Goal: Task Accomplishment & Management: Use online tool/utility

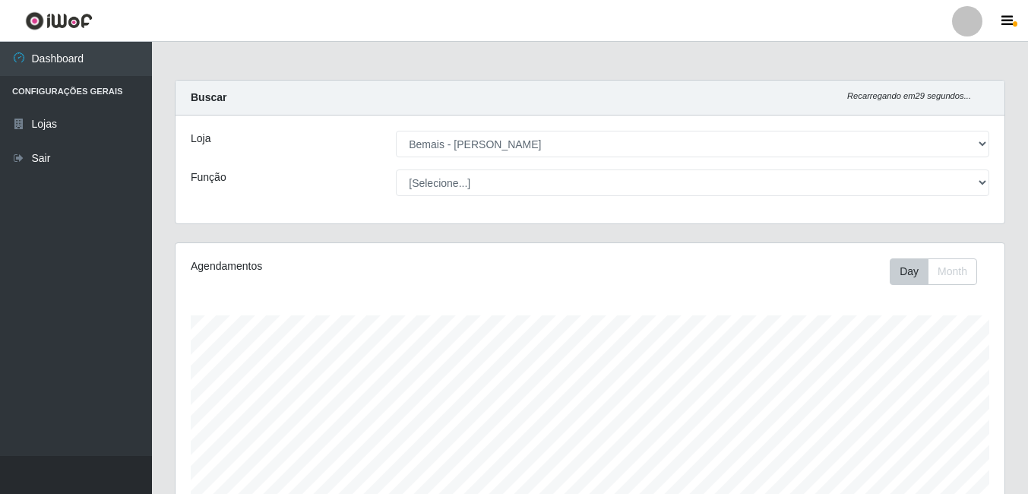
select select "230"
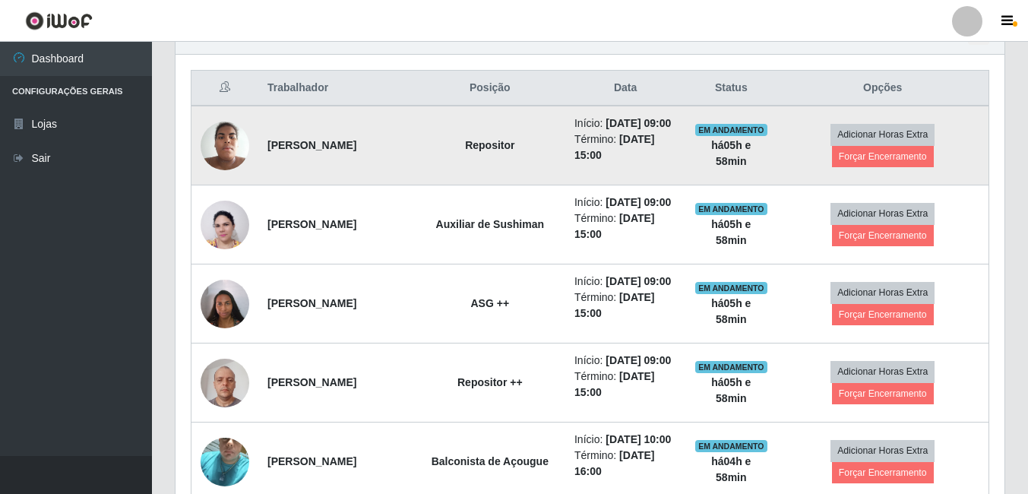
scroll to position [608, 0]
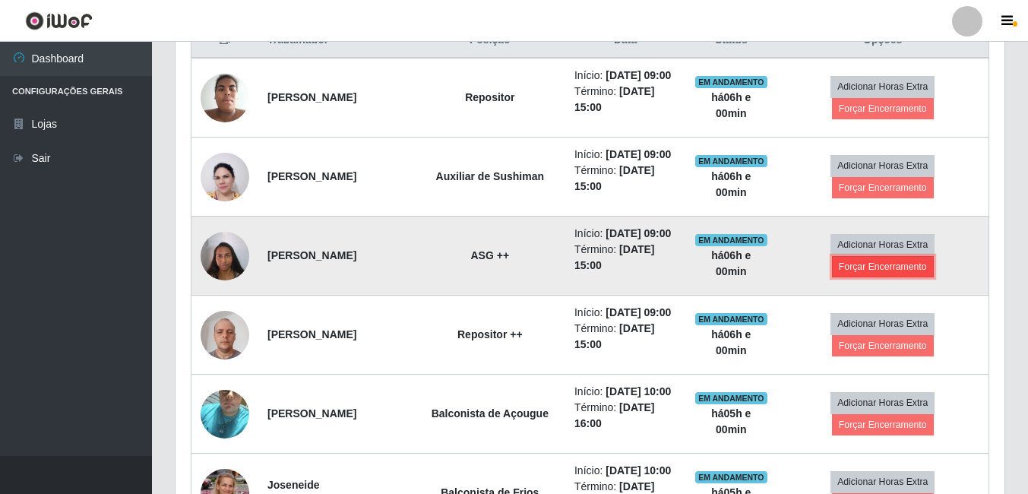
click at [880, 277] on button "Forçar Encerramento" at bounding box center [883, 266] width 102 height 21
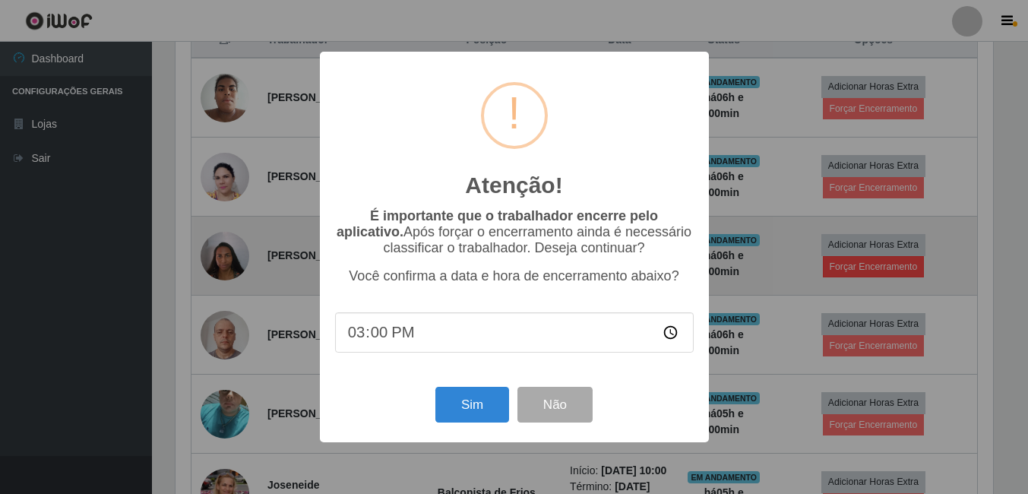
scroll to position [315, 821]
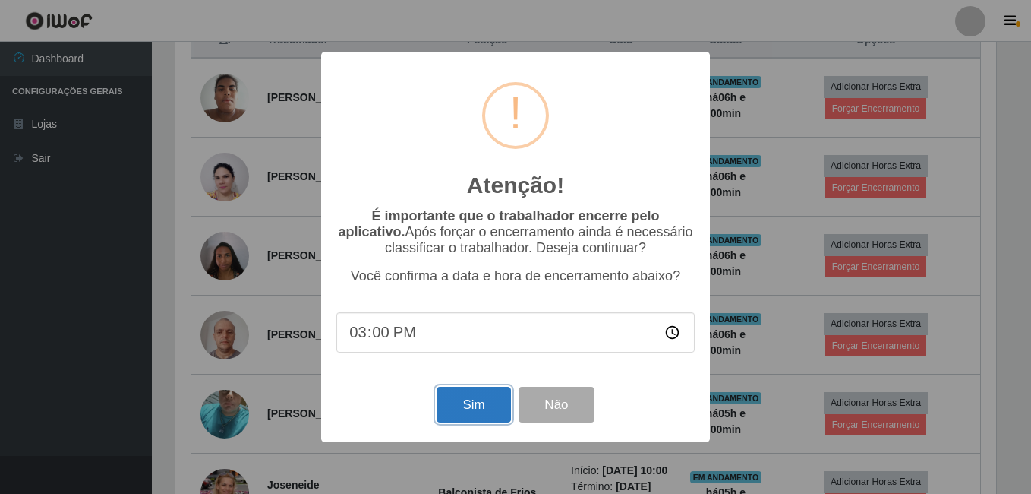
click at [465, 412] on button "Sim" at bounding box center [474, 405] width 74 height 36
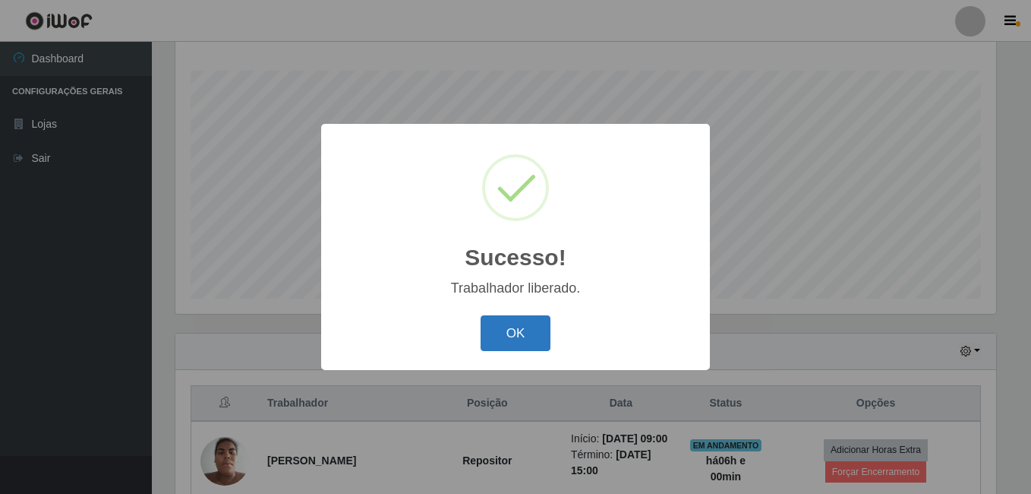
click at [508, 345] on button "OK" at bounding box center [516, 333] width 71 height 36
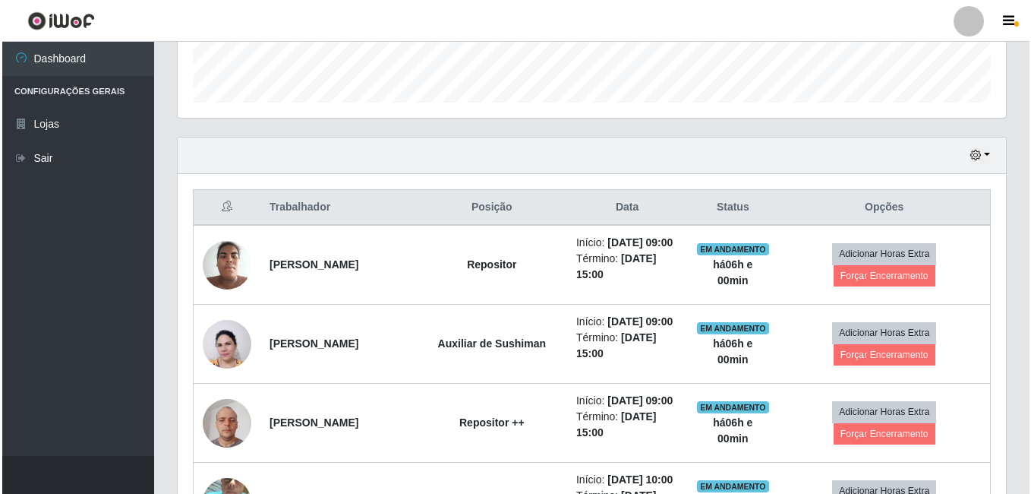
scroll to position [472, 0]
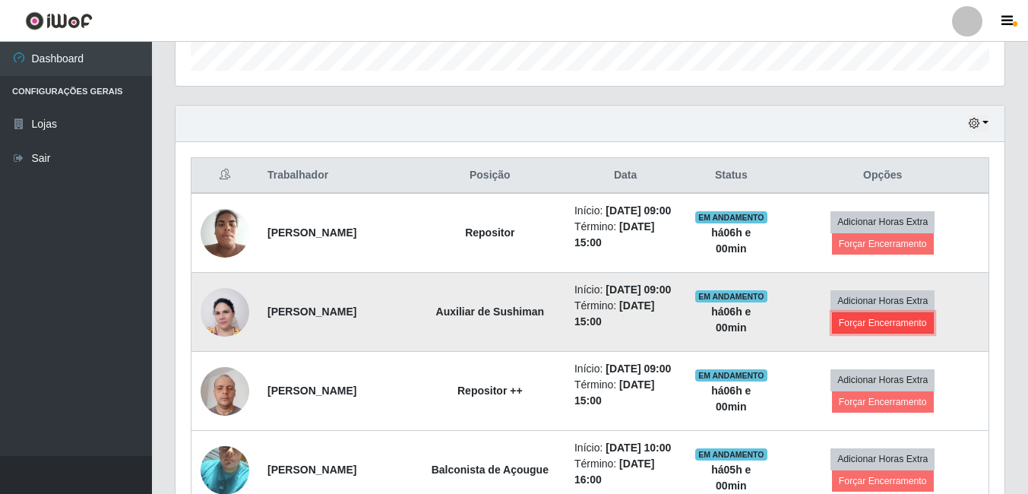
click at [875, 333] on button "Forçar Encerramento" at bounding box center [883, 322] width 102 height 21
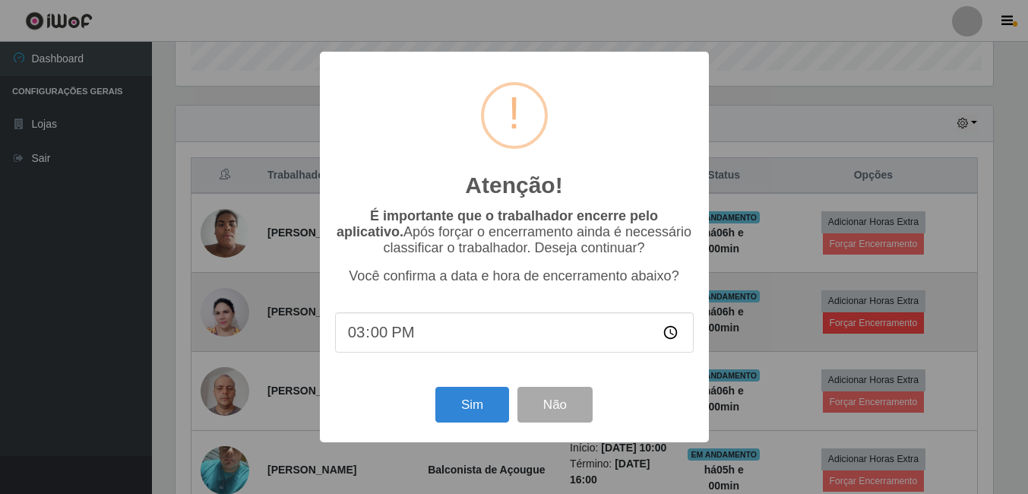
scroll to position [315, 821]
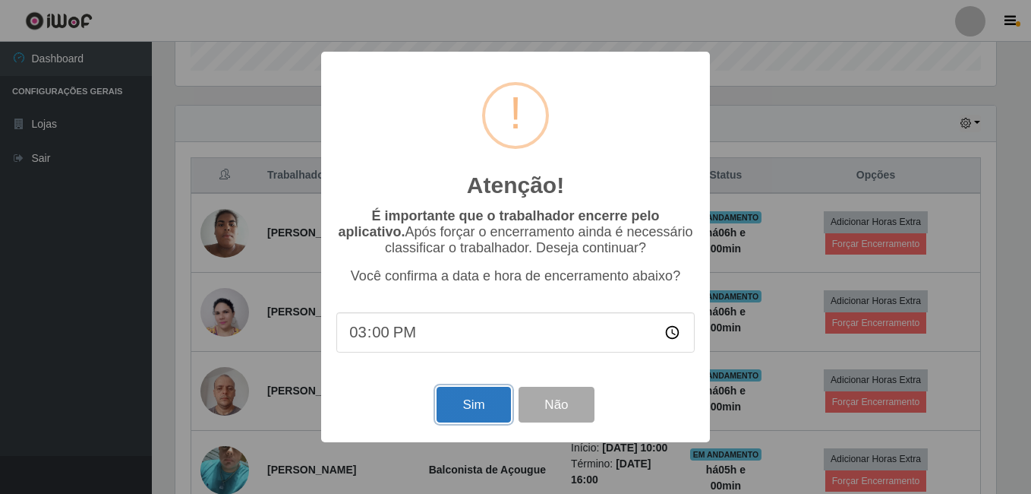
click at [494, 406] on button "Sim" at bounding box center [474, 405] width 74 height 36
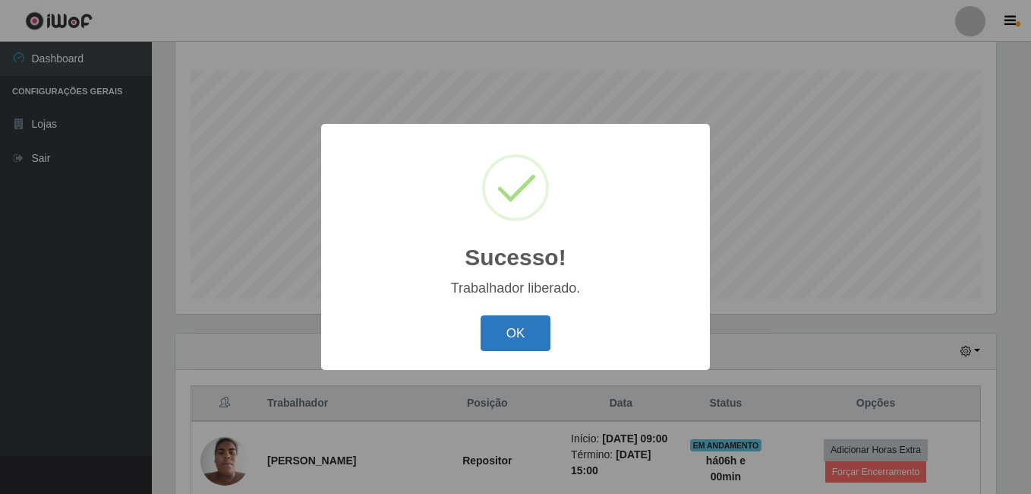
click at [518, 335] on button "OK" at bounding box center [516, 333] width 71 height 36
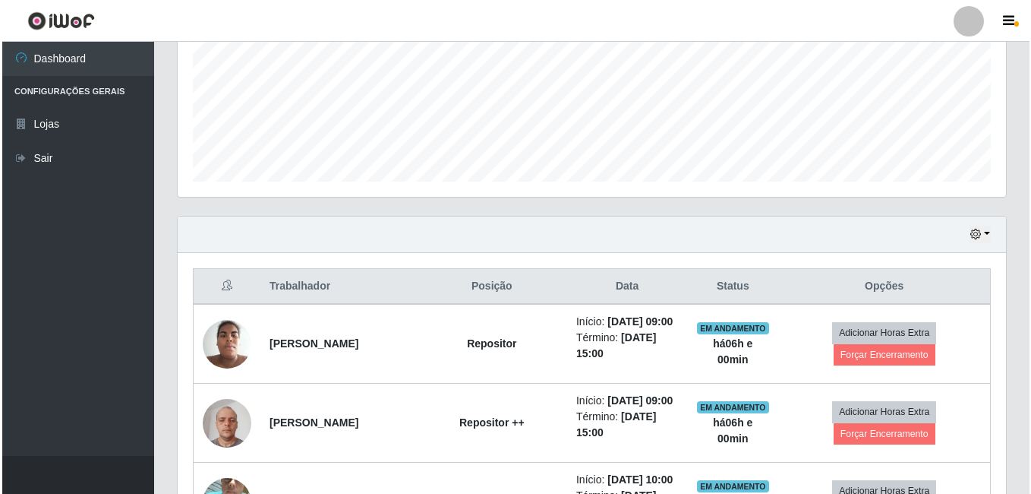
scroll to position [396, 0]
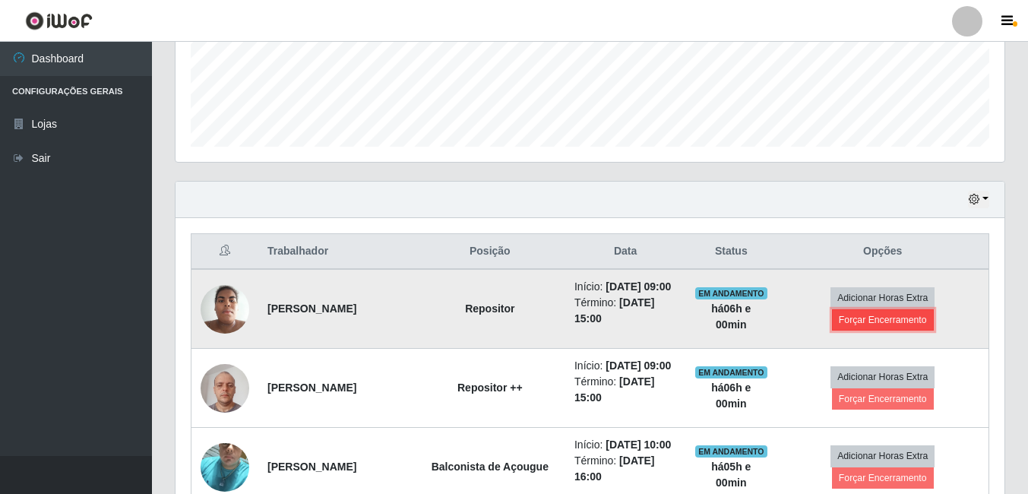
click at [886, 330] on button "Forçar Encerramento" at bounding box center [883, 319] width 102 height 21
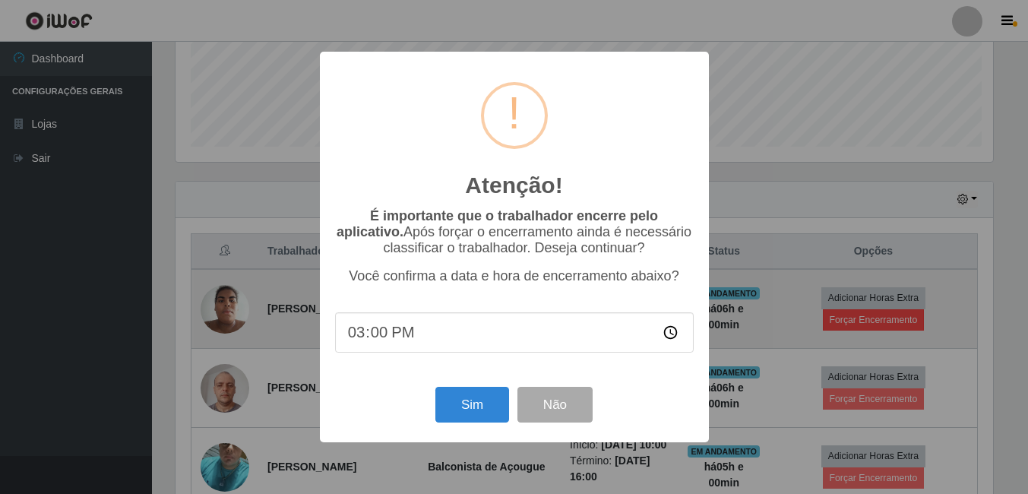
scroll to position [315, 821]
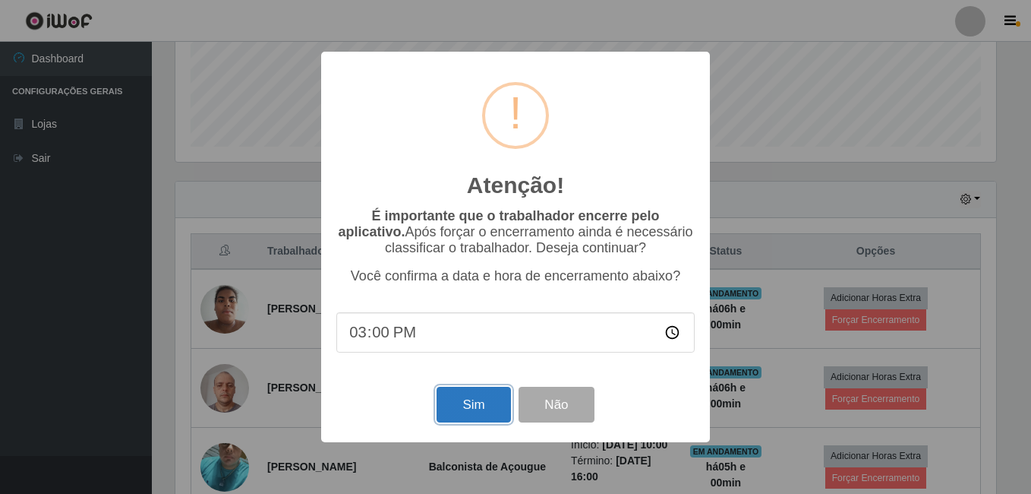
click at [468, 414] on button "Sim" at bounding box center [474, 405] width 74 height 36
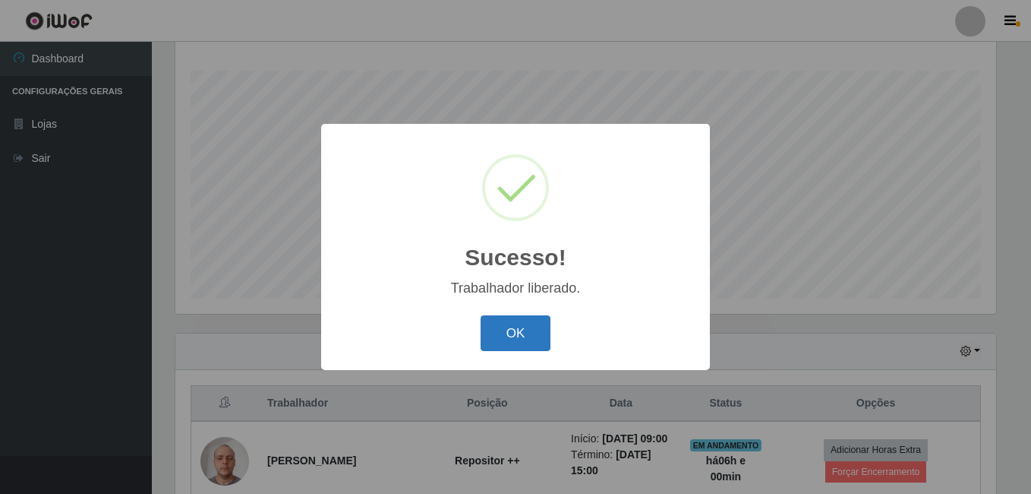
click at [530, 330] on button "OK" at bounding box center [516, 333] width 71 height 36
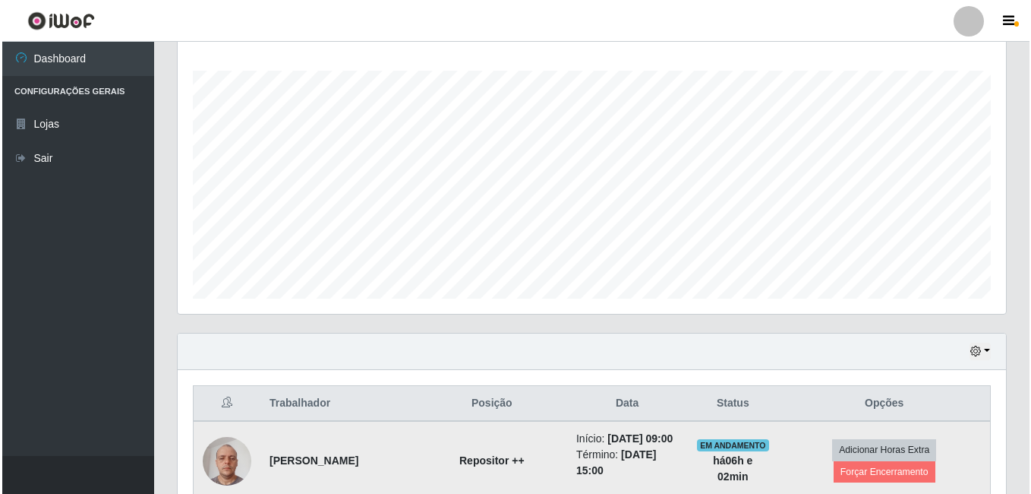
scroll to position [321, 0]
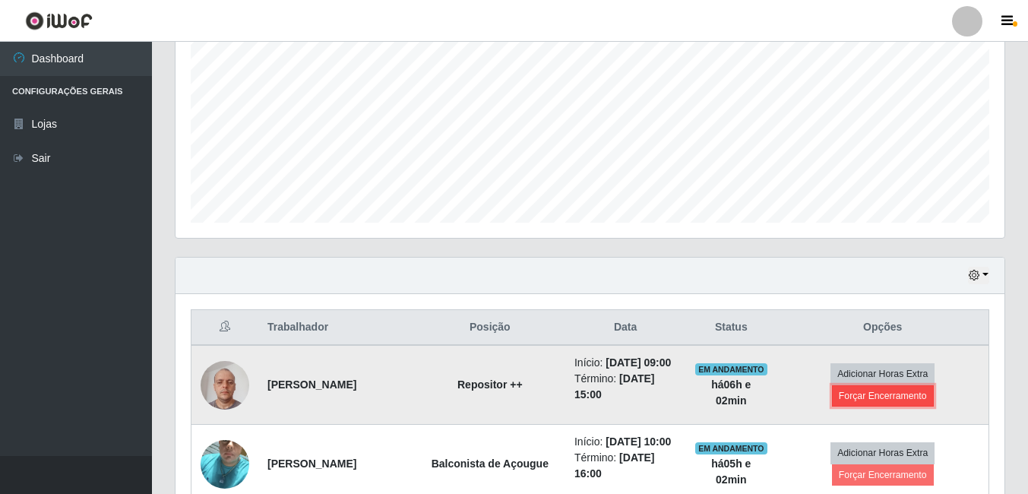
click at [881, 404] on button "Forçar Encerramento" at bounding box center [883, 395] width 102 height 21
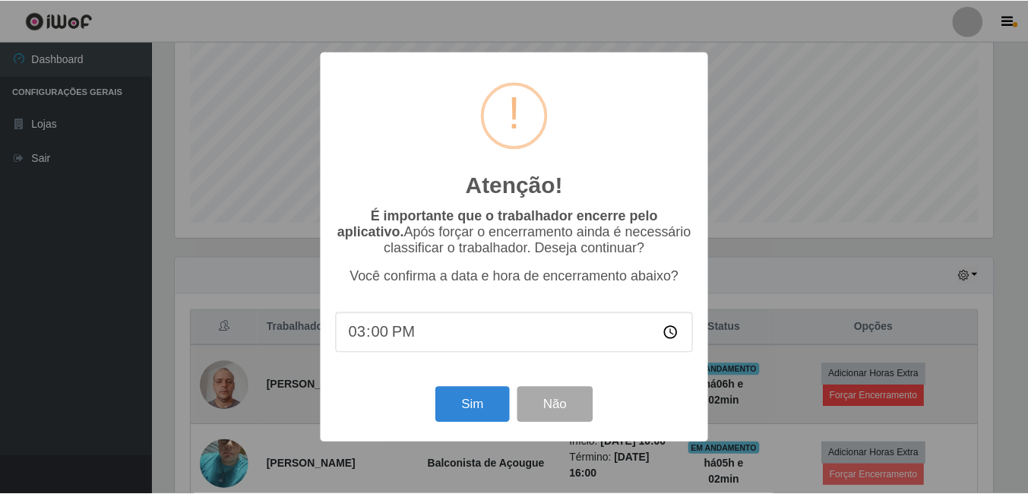
scroll to position [315, 821]
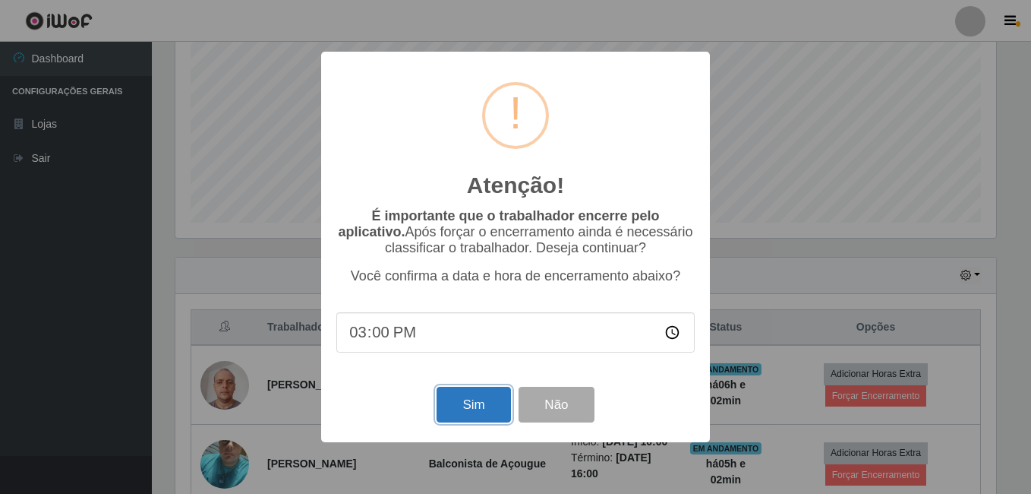
click at [451, 408] on button "Sim" at bounding box center [474, 405] width 74 height 36
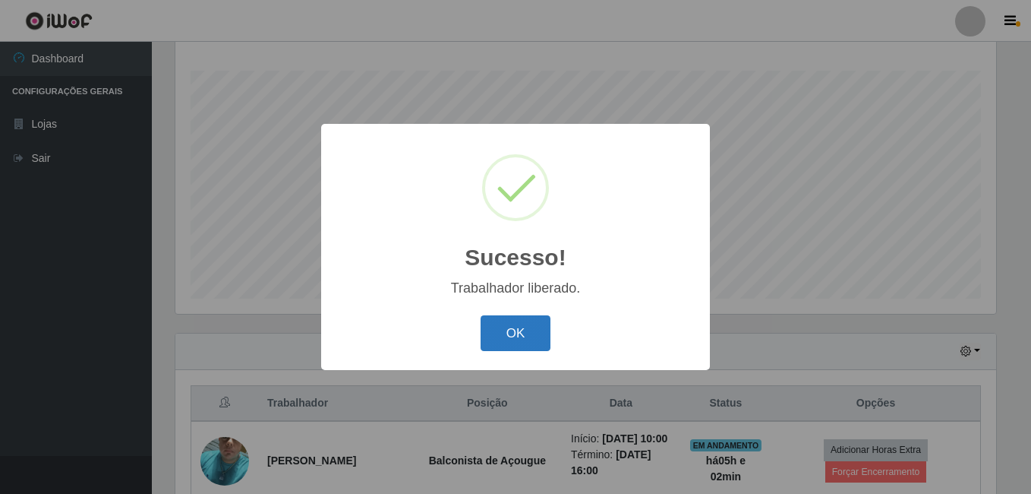
click at [497, 342] on button "OK" at bounding box center [516, 333] width 71 height 36
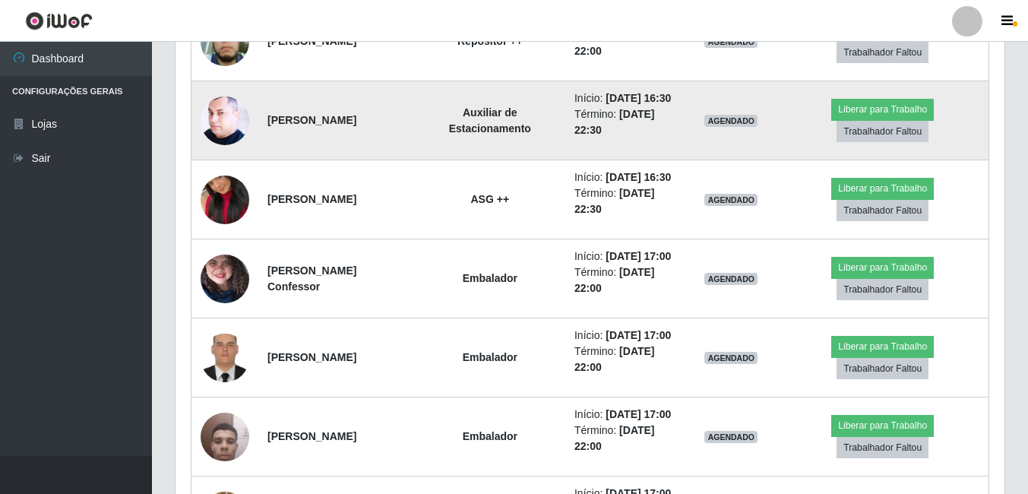
scroll to position [1156, 0]
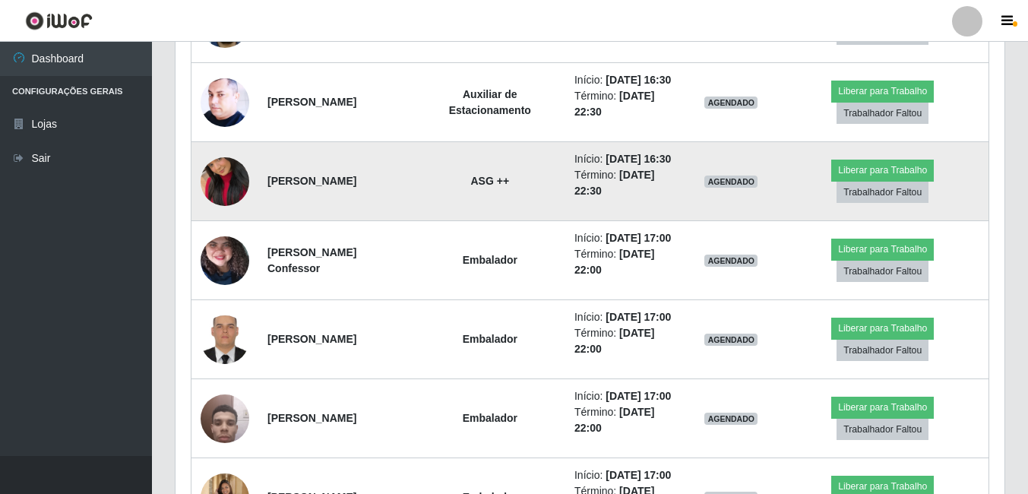
click at [211, 225] on img at bounding box center [225, 181] width 49 height 87
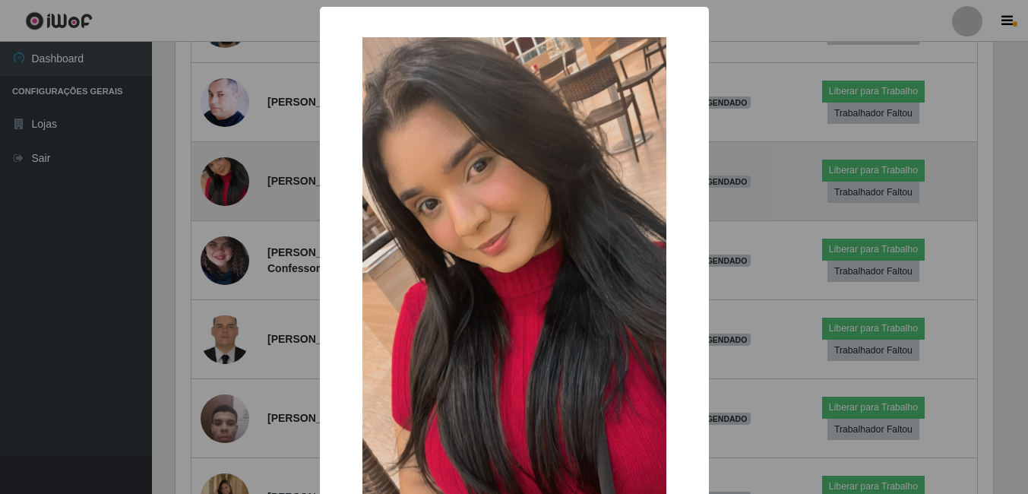
scroll to position [315, 821]
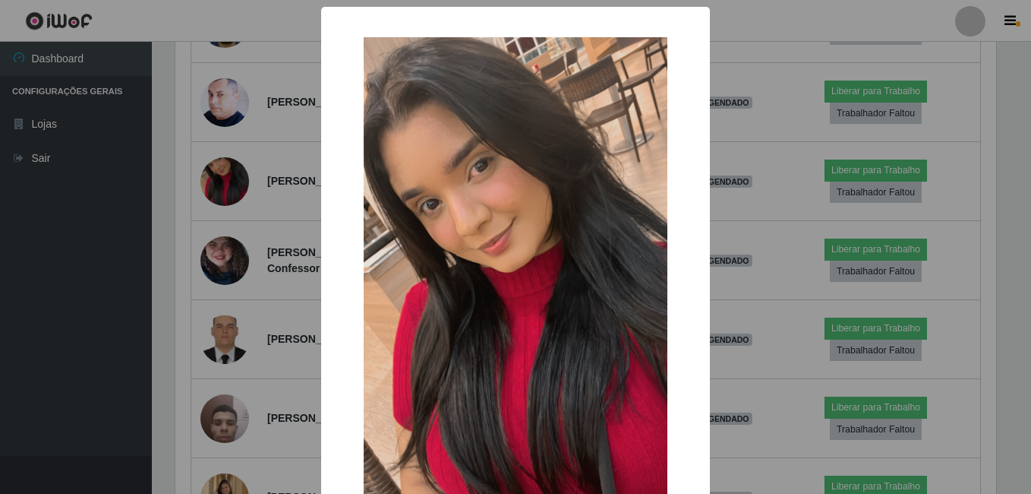
click at [238, 323] on div "× OK Cancel" at bounding box center [515, 247] width 1031 height 494
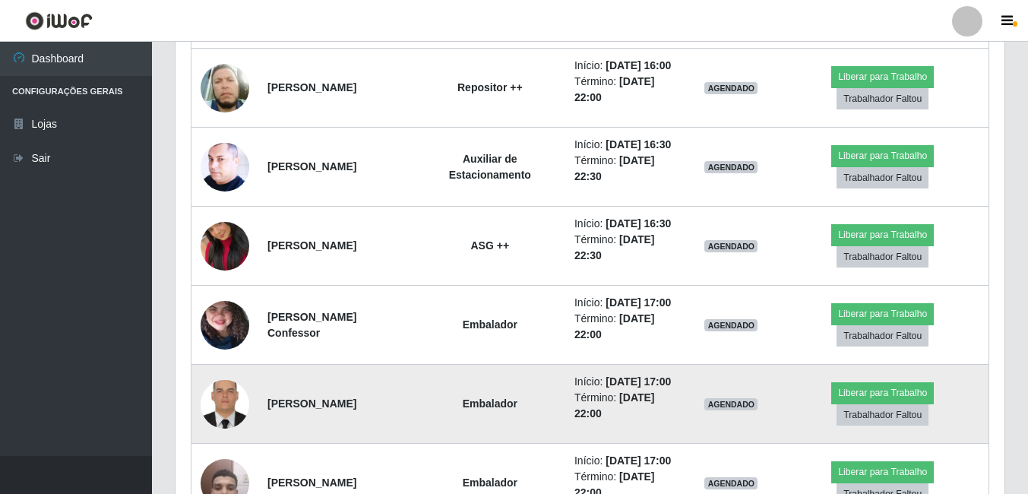
scroll to position [1118, 0]
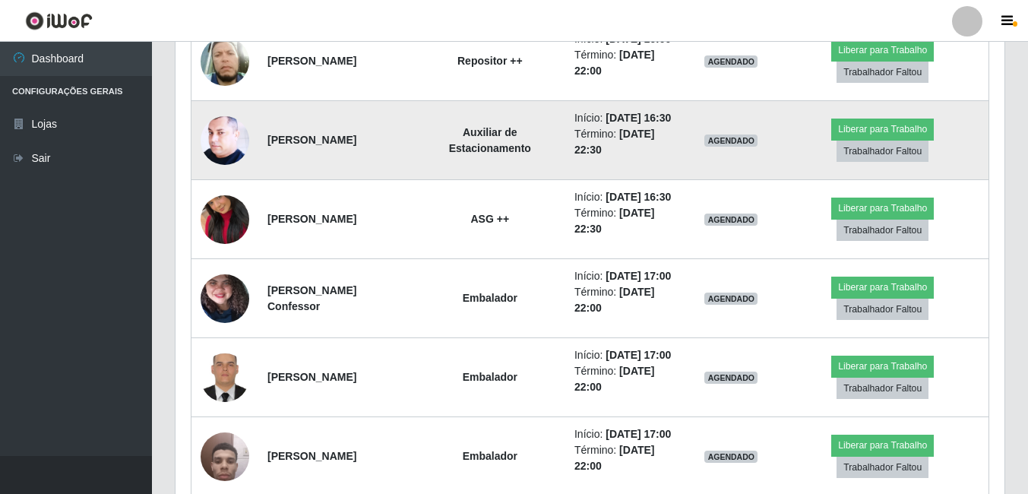
click at [233, 170] on img at bounding box center [225, 139] width 49 height 61
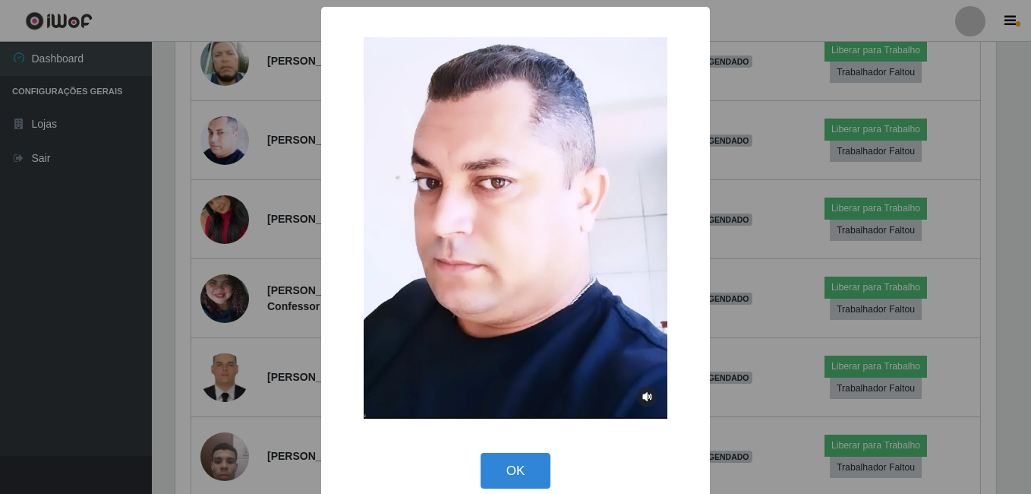
click at [243, 253] on div "× OK Cancel" at bounding box center [515, 247] width 1031 height 494
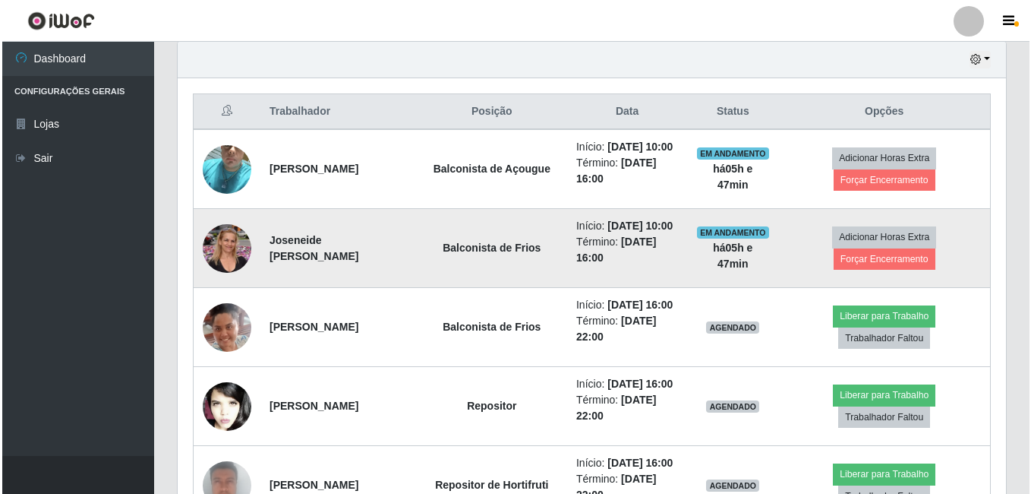
scroll to position [510, 0]
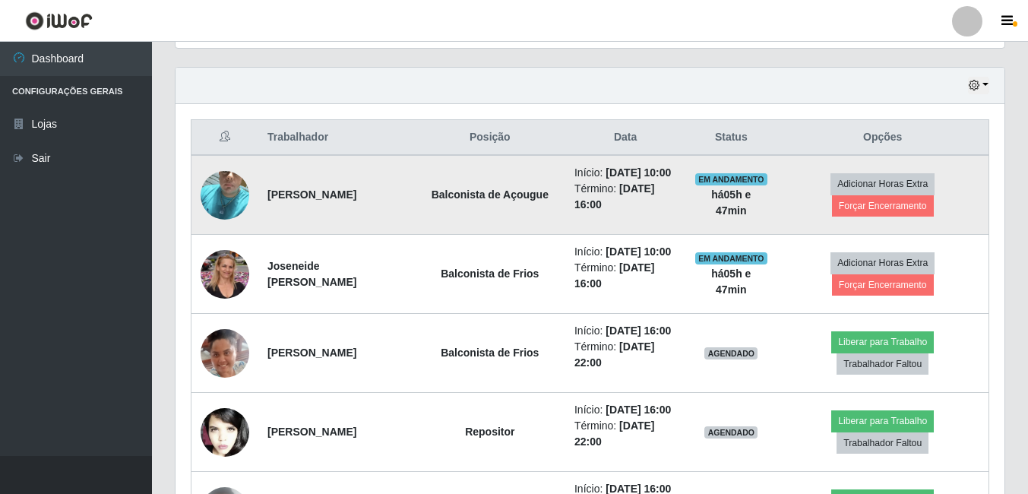
click at [235, 196] on img at bounding box center [225, 195] width 49 height 87
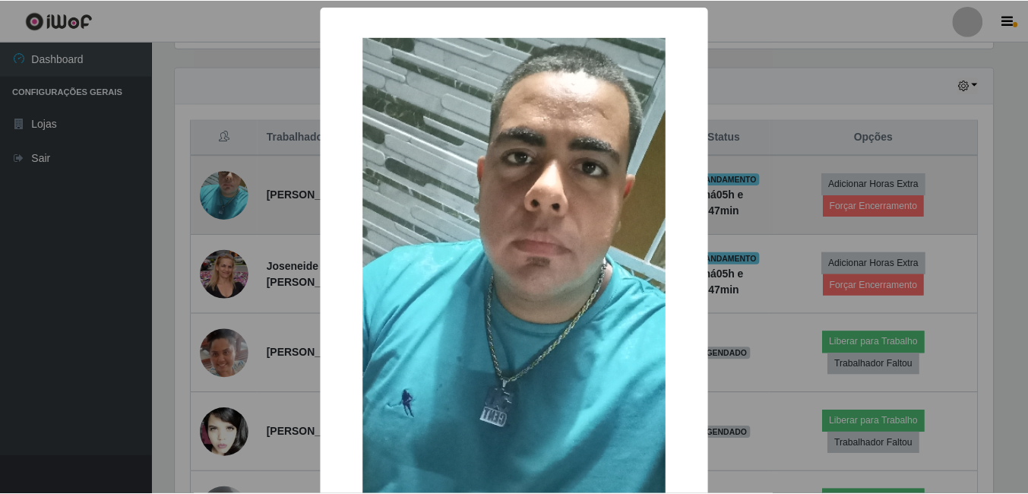
scroll to position [315, 821]
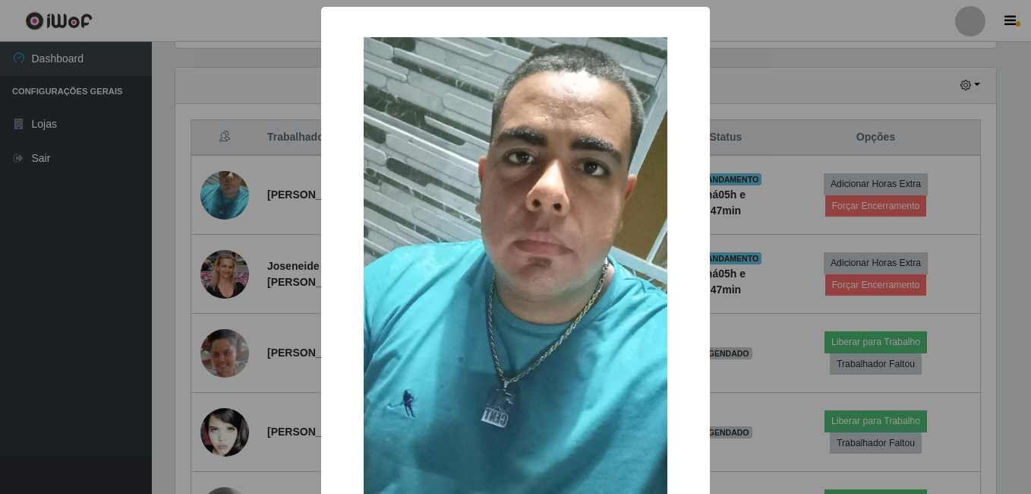
drag, startPoint x: 238, startPoint y: 196, endPoint x: 251, endPoint y: 195, distance: 12.2
click at [241, 196] on div "× OK Cancel" at bounding box center [515, 247] width 1031 height 494
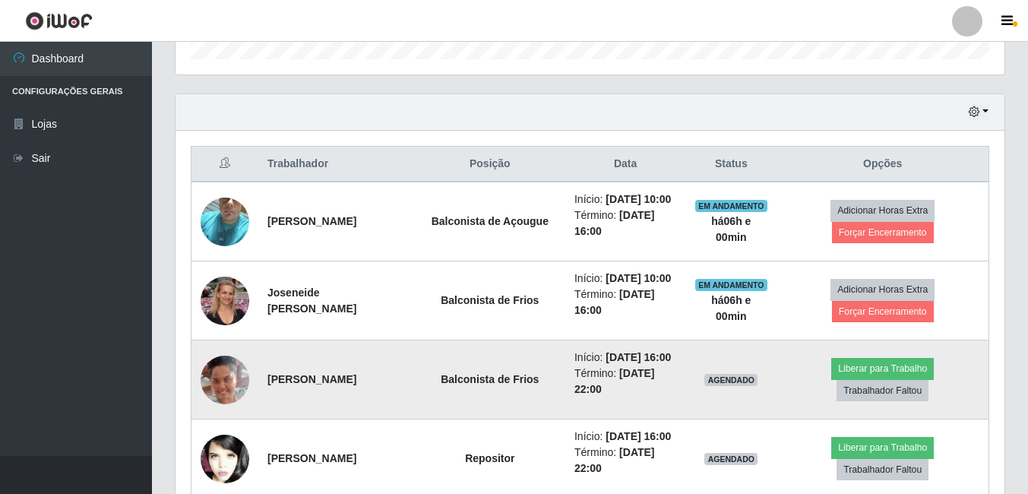
scroll to position [510, 0]
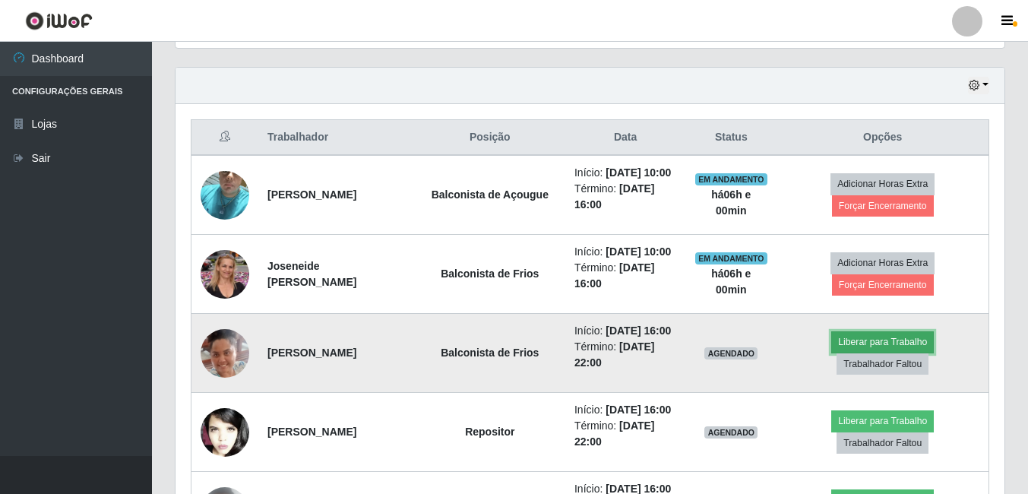
click at [900, 352] on button "Liberar para Trabalho" at bounding box center [882, 341] width 103 height 21
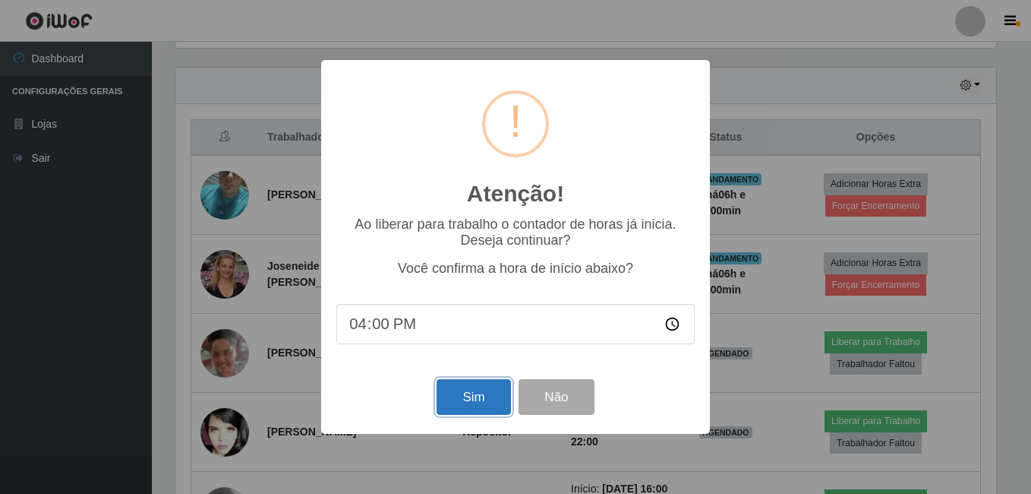
click at [473, 398] on button "Sim" at bounding box center [474, 397] width 74 height 36
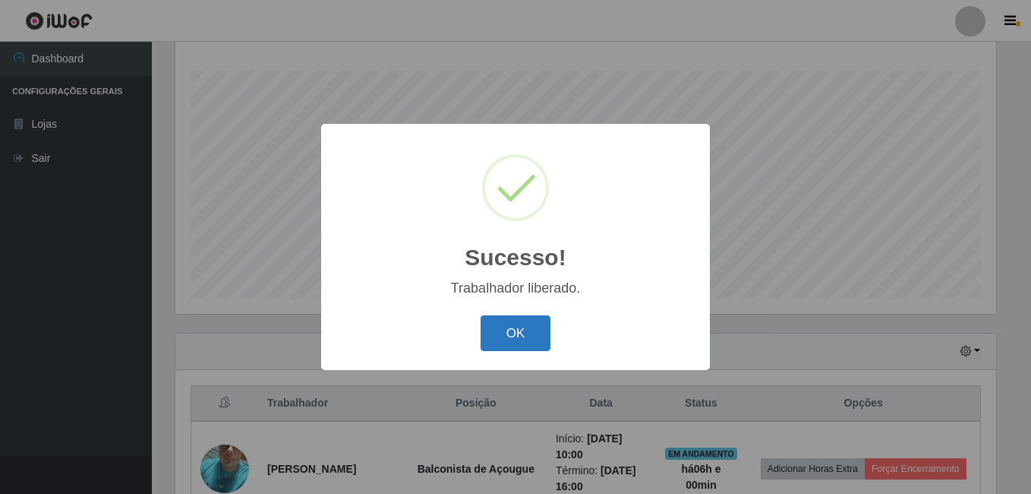
click at [516, 339] on button "OK" at bounding box center [516, 333] width 71 height 36
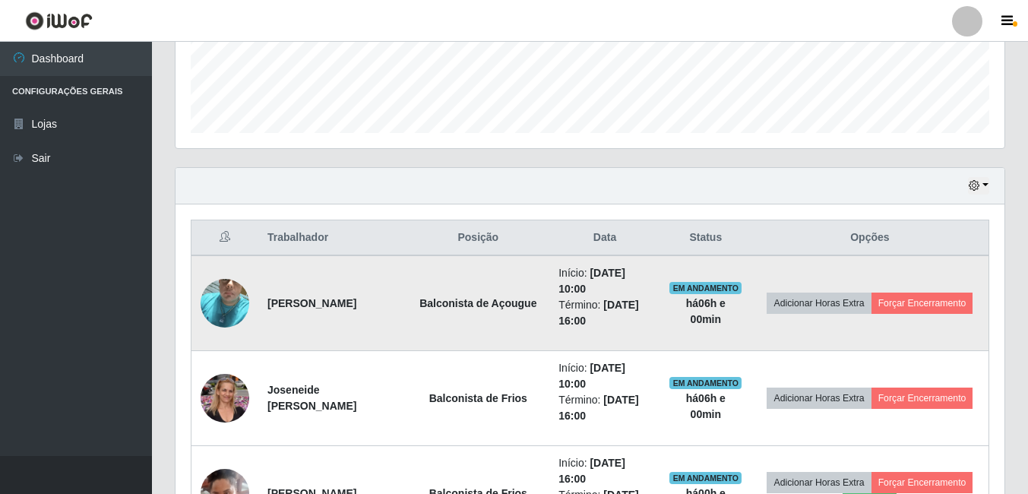
scroll to position [472, 0]
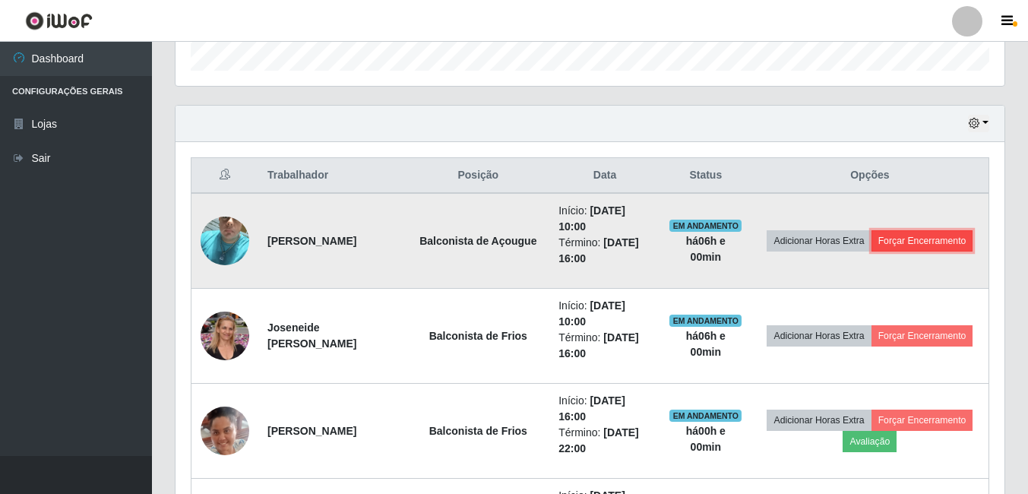
click at [911, 241] on button "Forçar Encerramento" at bounding box center [922, 240] width 102 height 21
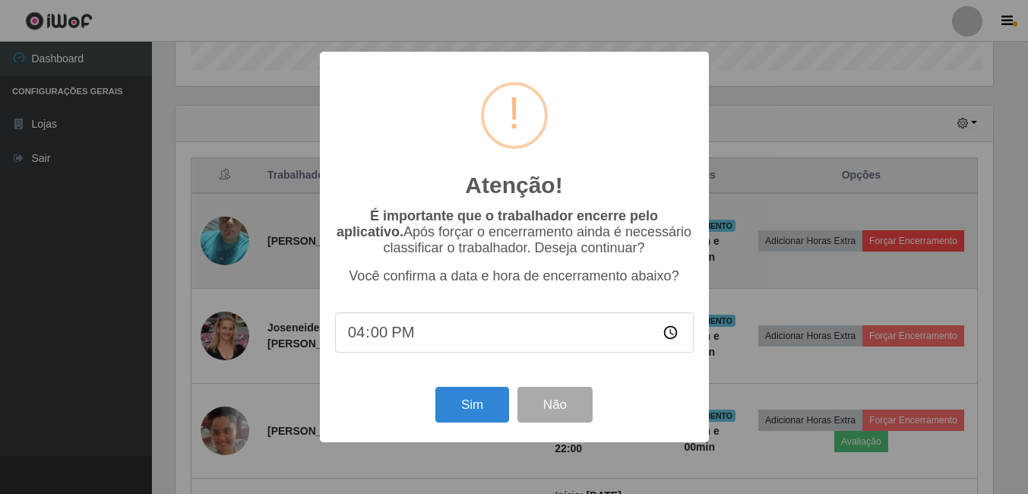
scroll to position [315, 821]
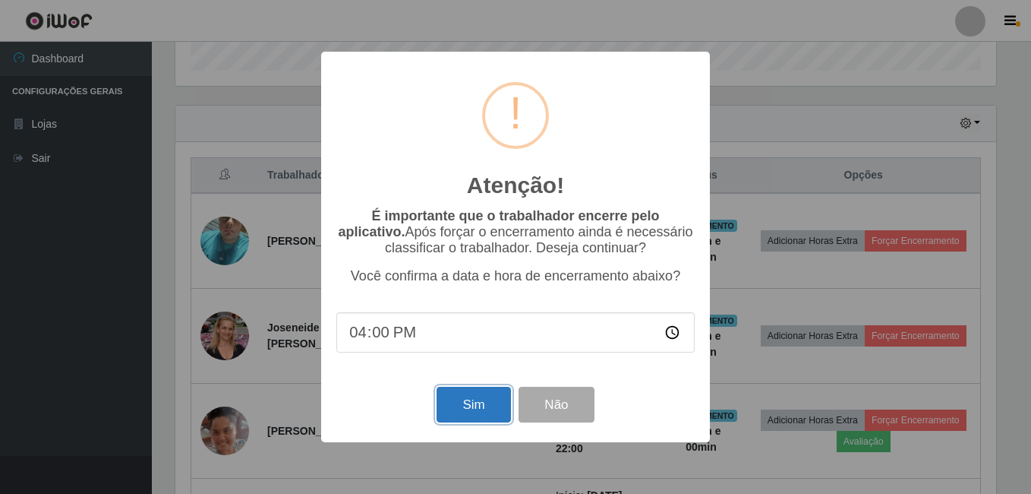
click at [455, 416] on button "Sim" at bounding box center [474, 405] width 74 height 36
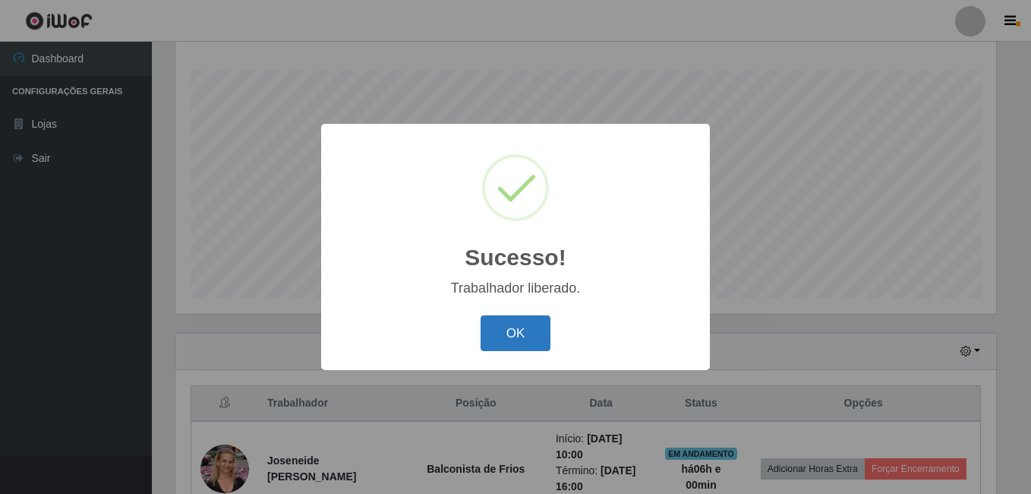
click at [531, 327] on button "OK" at bounding box center [516, 333] width 71 height 36
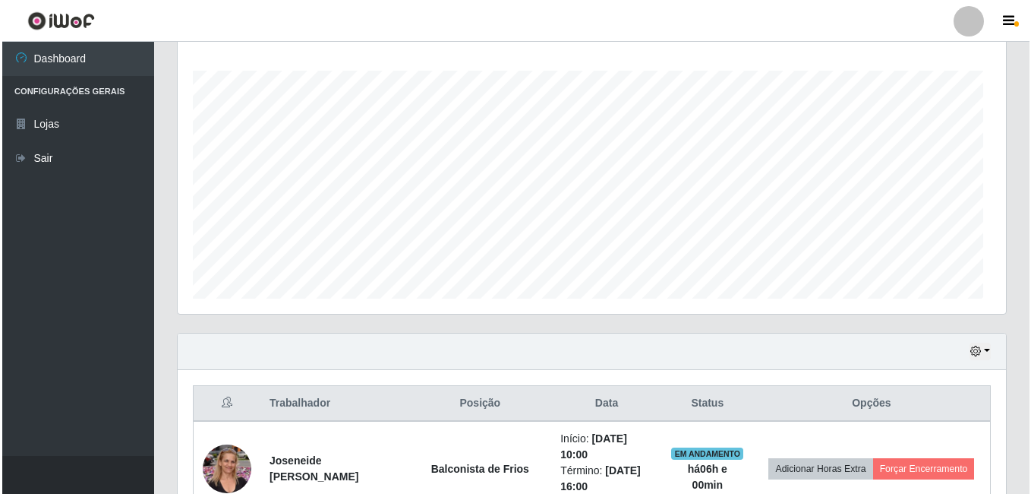
scroll to position [315, 829]
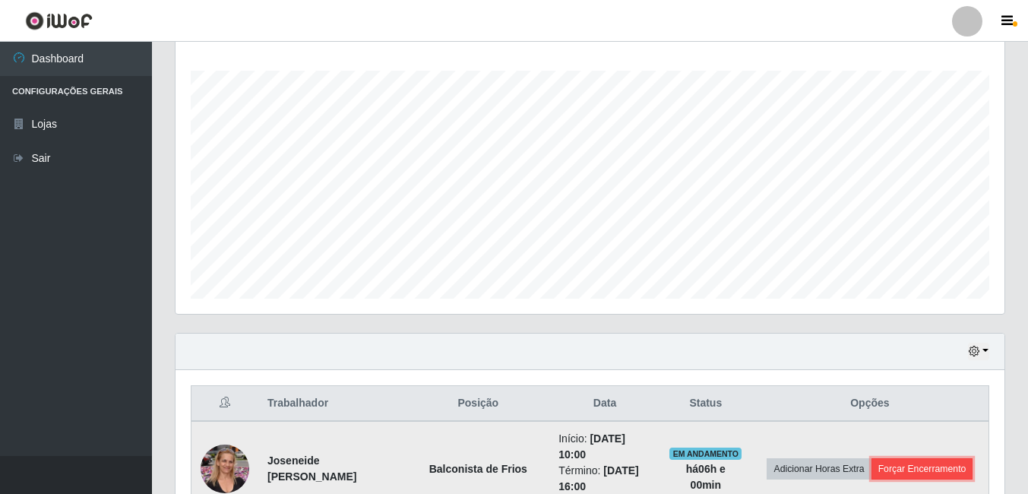
click at [918, 469] on button "Forçar Encerramento" at bounding box center [922, 468] width 102 height 21
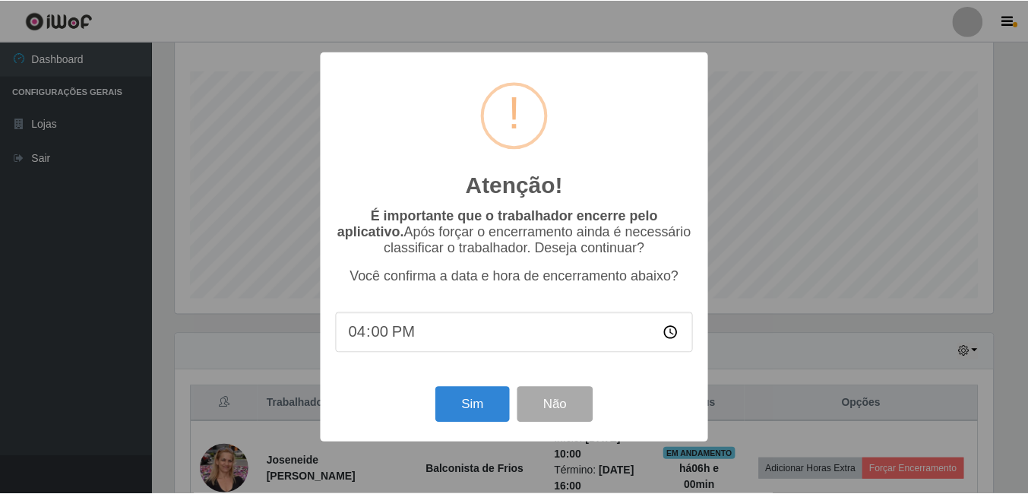
scroll to position [315, 821]
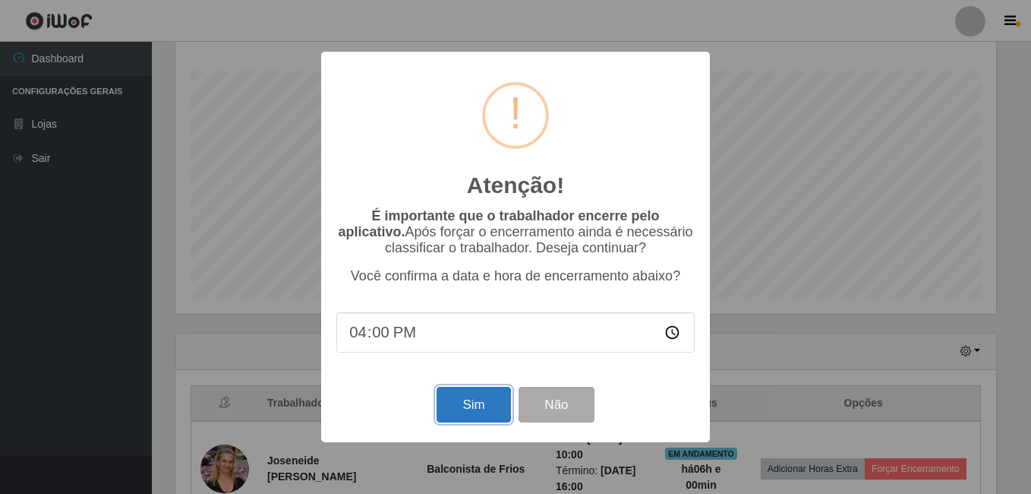
click at [467, 414] on button "Sim" at bounding box center [474, 405] width 74 height 36
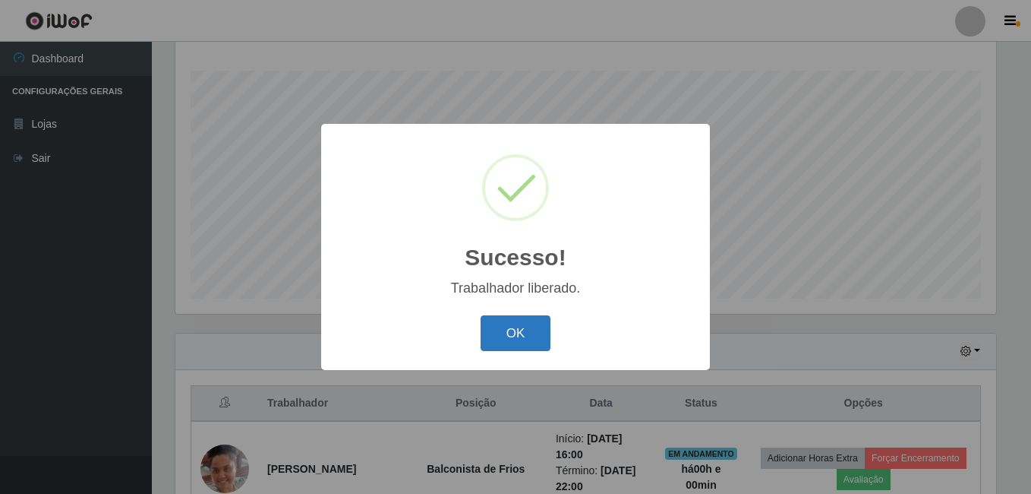
click at [537, 337] on button "OK" at bounding box center [516, 333] width 71 height 36
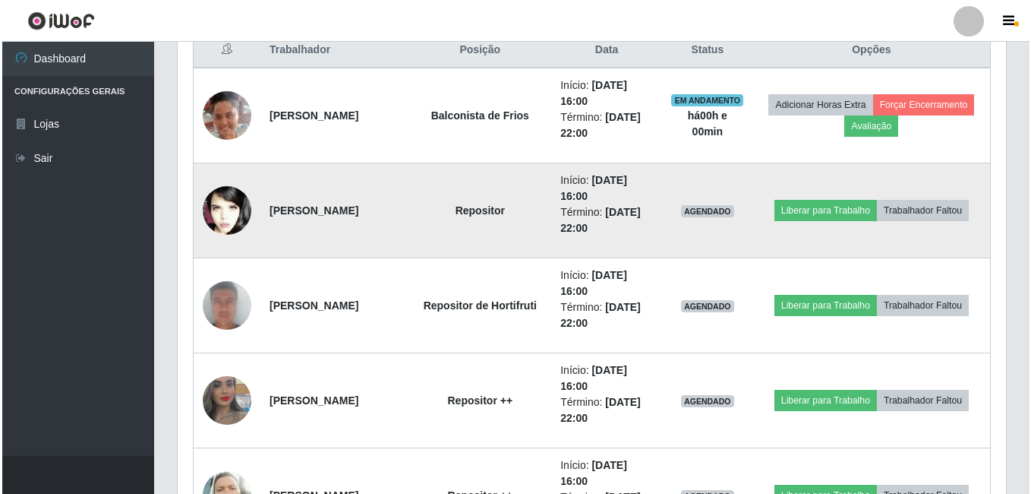
scroll to position [0, 0]
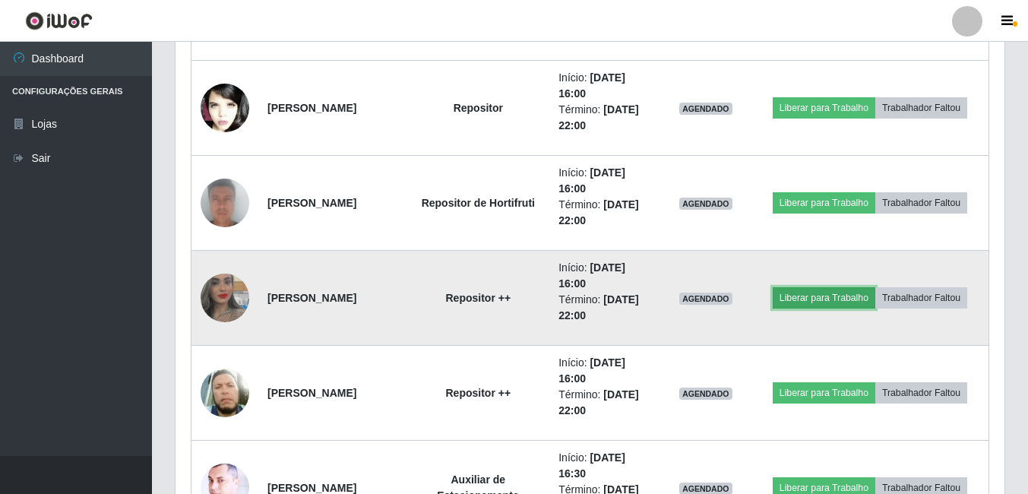
click at [818, 302] on button "Liberar para Trabalho" at bounding box center [823, 297] width 103 height 21
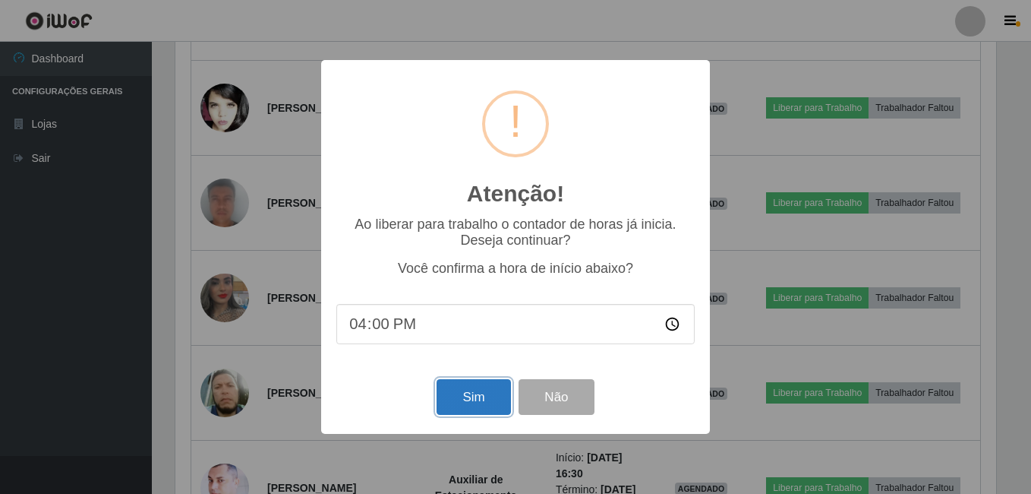
click at [481, 400] on button "Sim" at bounding box center [474, 397] width 74 height 36
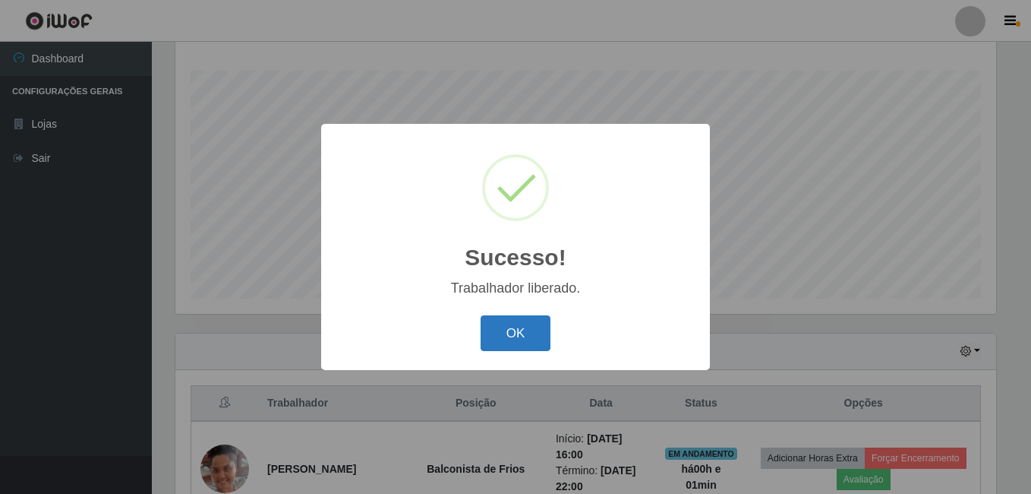
click at [519, 326] on button "OK" at bounding box center [516, 333] width 71 height 36
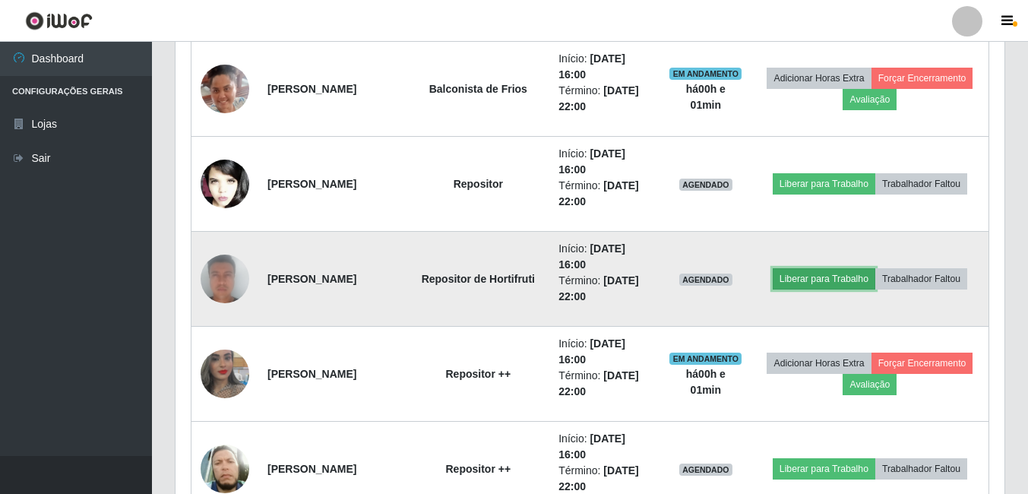
click at [826, 280] on button "Liberar para Trabalho" at bounding box center [823, 278] width 103 height 21
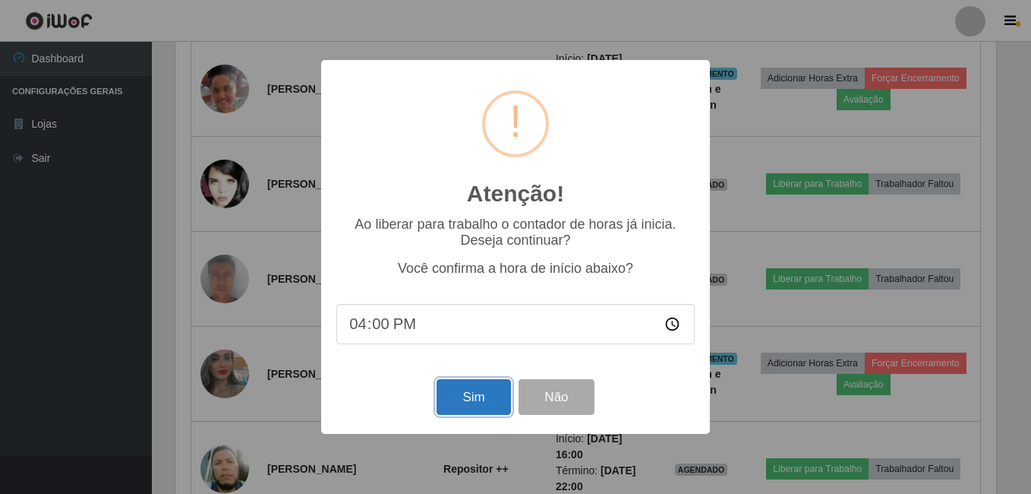
click at [457, 402] on button "Sim" at bounding box center [474, 397] width 74 height 36
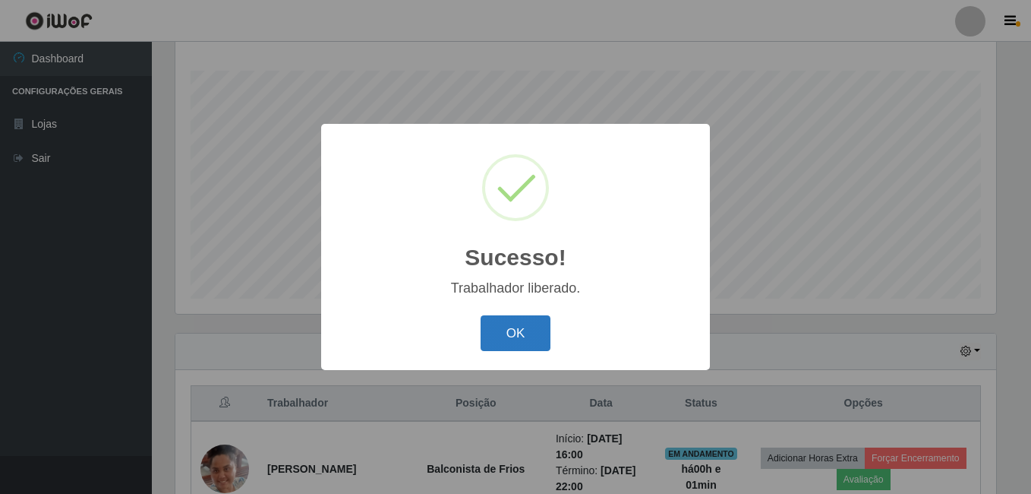
click at [490, 334] on button "OK" at bounding box center [516, 333] width 71 height 36
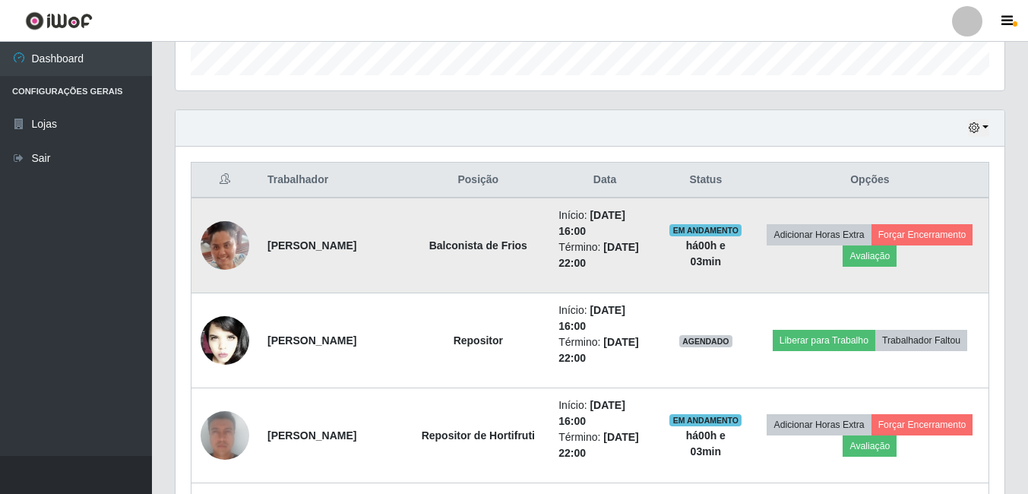
scroll to position [548, 0]
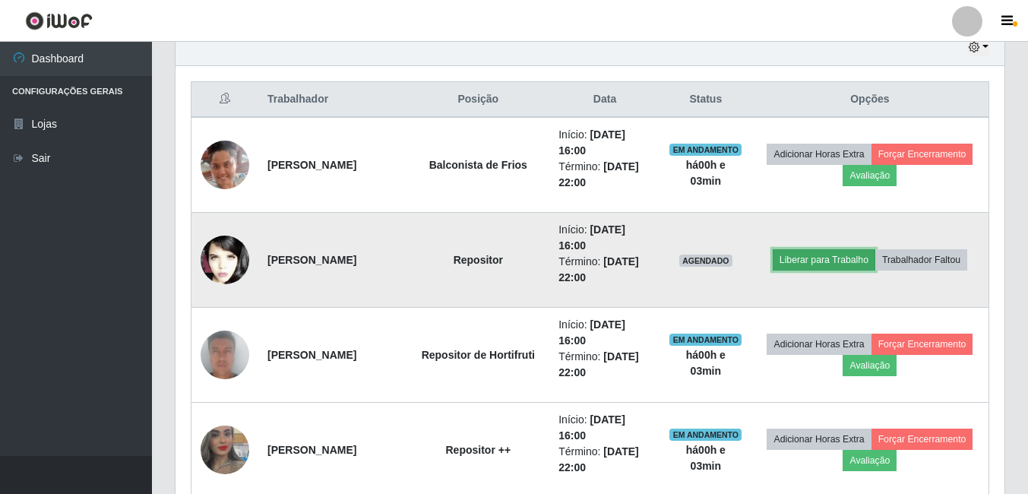
click at [815, 253] on button "Liberar para Trabalho" at bounding box center [823, 259] width 103 height 21
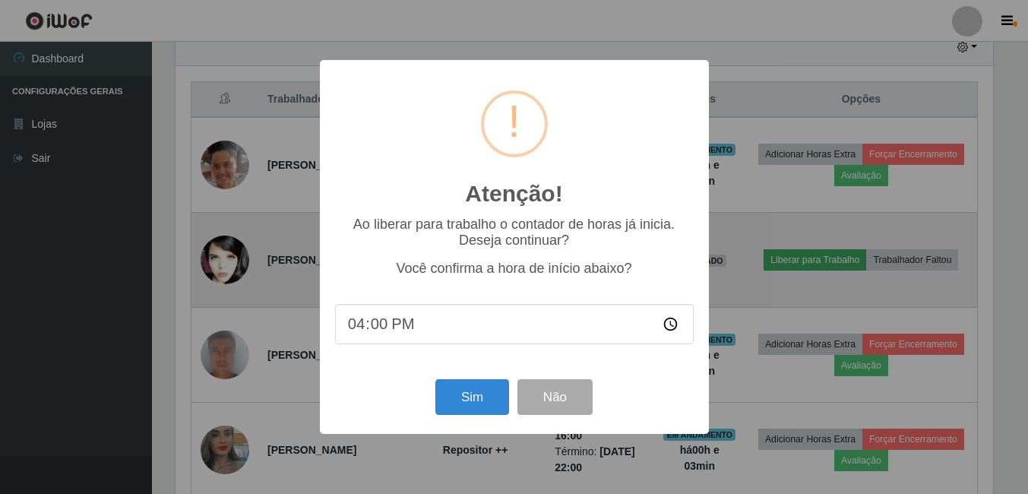
scroll to position [315, 821]
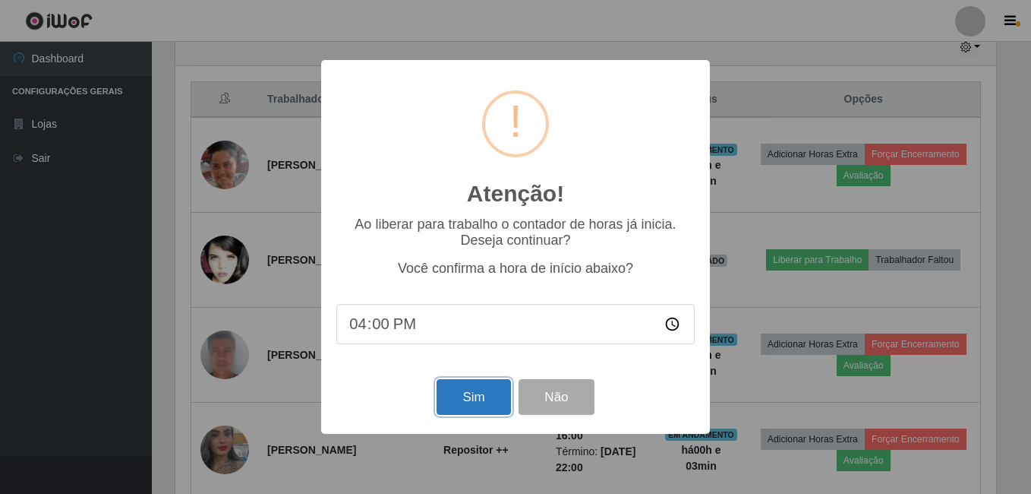
click at [466, 393] on button "Sim" at bounding box center [474, 397] width 74 height 36
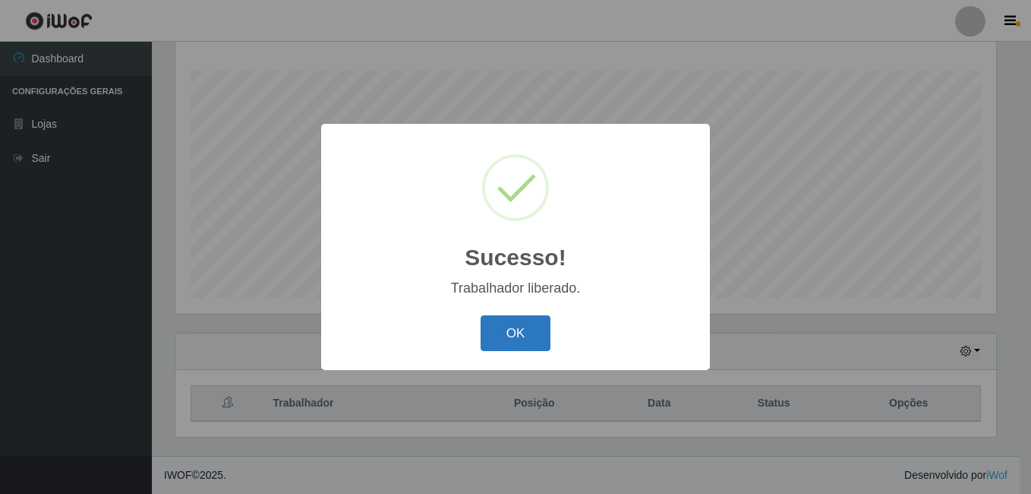
click at [513, 336] on button "OK" at bounding box center [516, 333] width 71 height 36
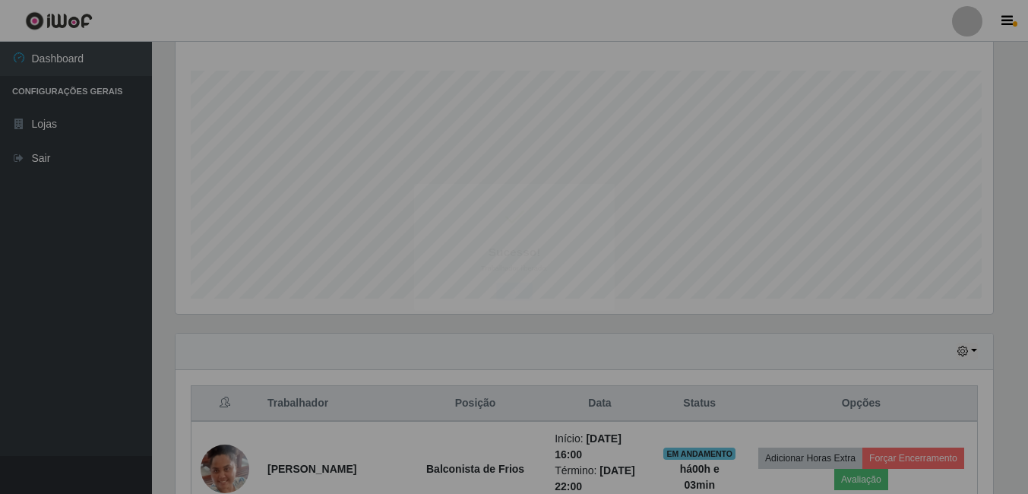
scroll to position [315, 829]
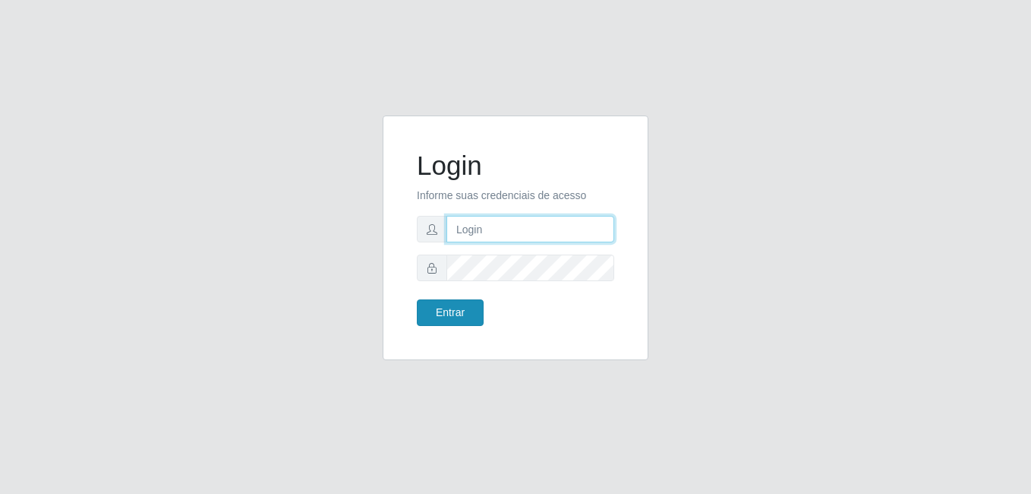
type input "gyovana@bemais"
click at [472, 310] on button "Entrar" at bounding box center [450, 312] width 67 height 27
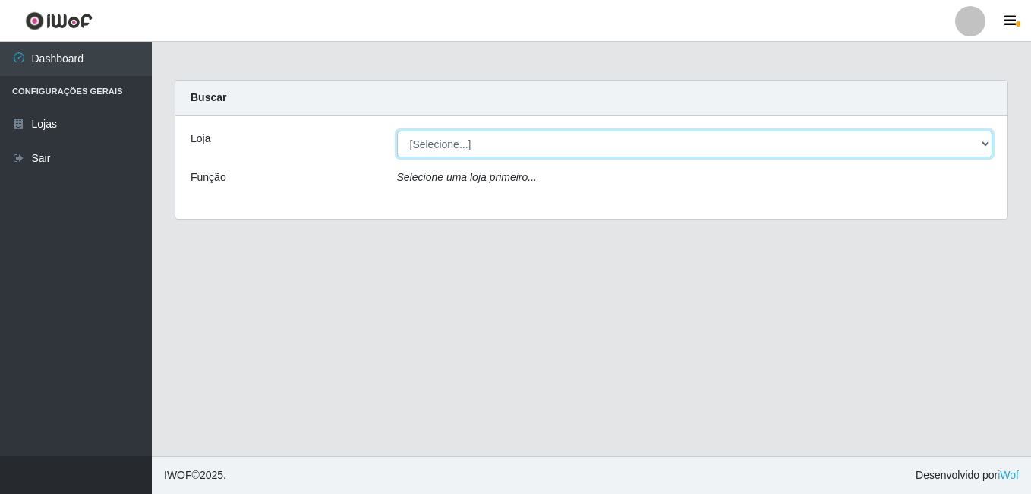
click at [783, 140] on select "[Selecione...] [PERSON_NAME]" at bounding box center [695, 144] width 596 height 27
select select "230"
click at [397, 131] on select "[Selecione...] [PERSON_NAME]" at bounding box center [695, 144] width 596 height 27
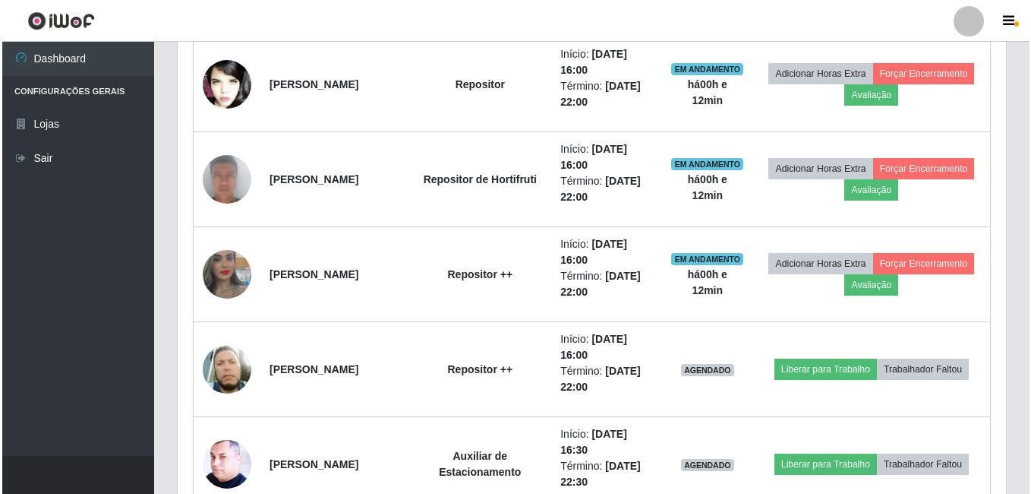
scroll to position [759, 0]
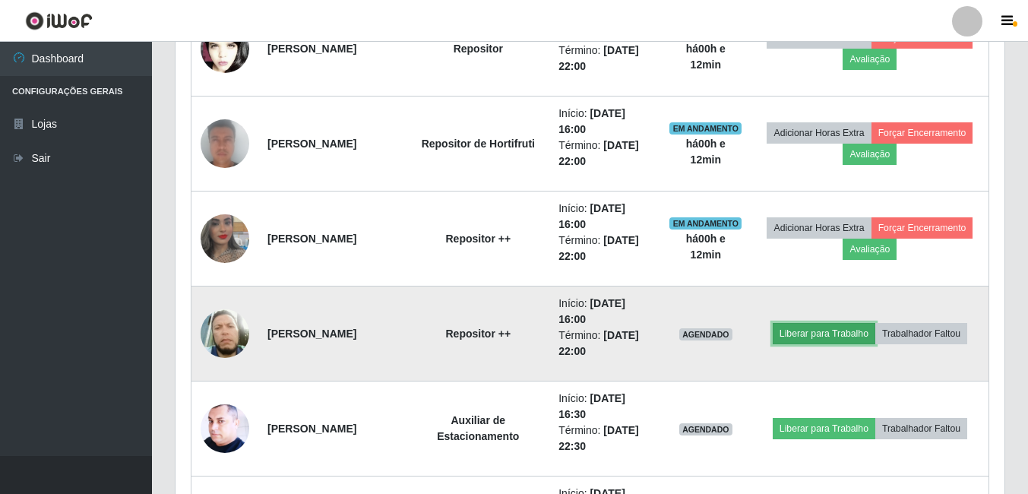
click at [851, 327] on button "Liberar para Trabalho" at bounding box center [823, 333] width 103 height 21
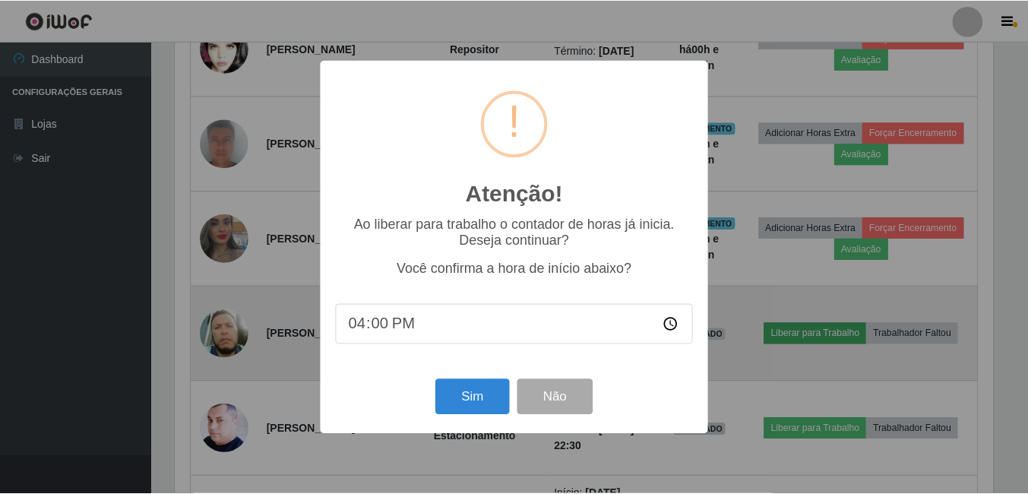
scroll to position [315, 821]
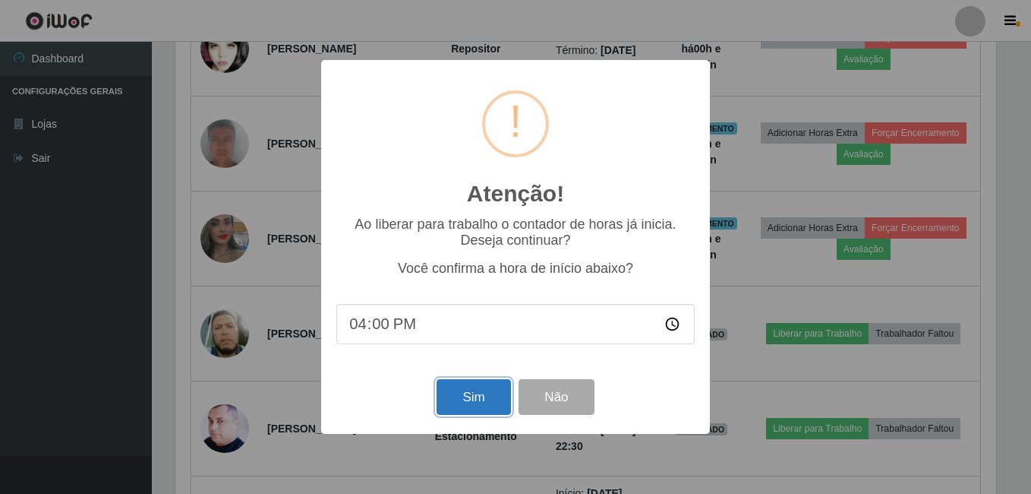
click at [463, 393] on button "Sim" at bounding box center [474, 397] width 74 height 36
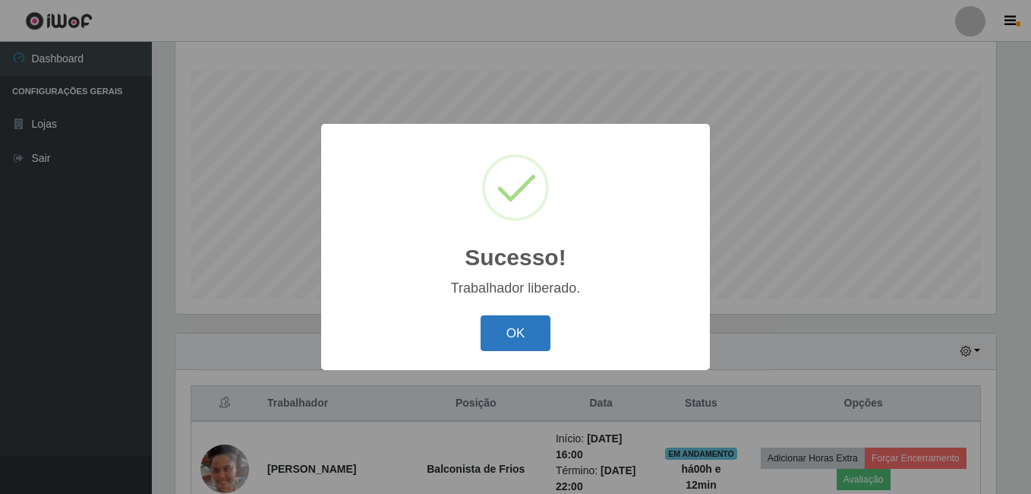
click at [508, 333] on button "OK" at bounding box center [516, 333] width 71 height 36
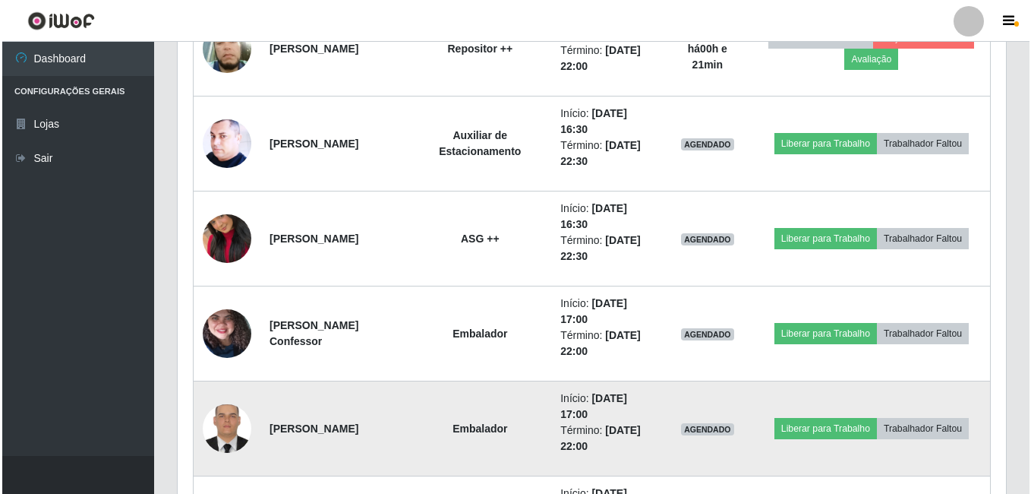
scroll to position [1004, 0]
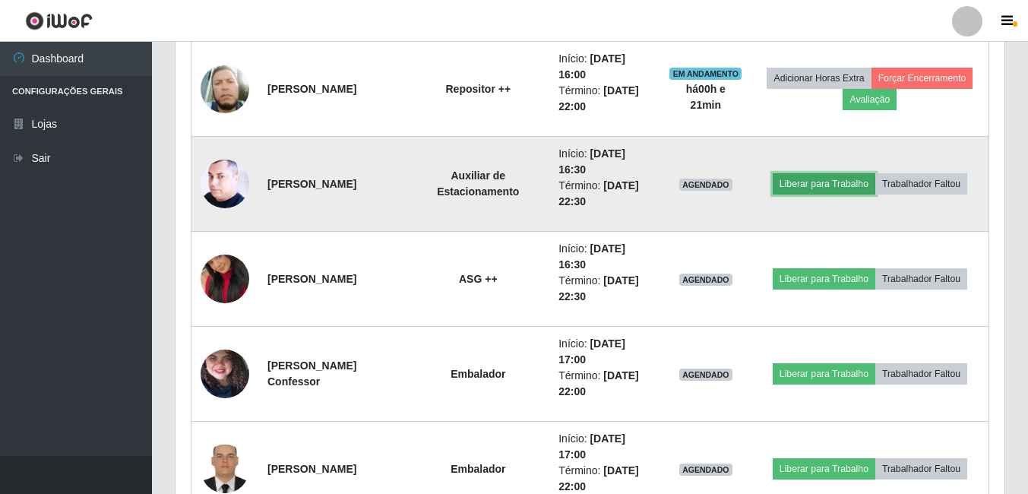
click at [826, 182] on button "Liberar para Trabalho" at bounding box center [823, 183] width 103 height 21
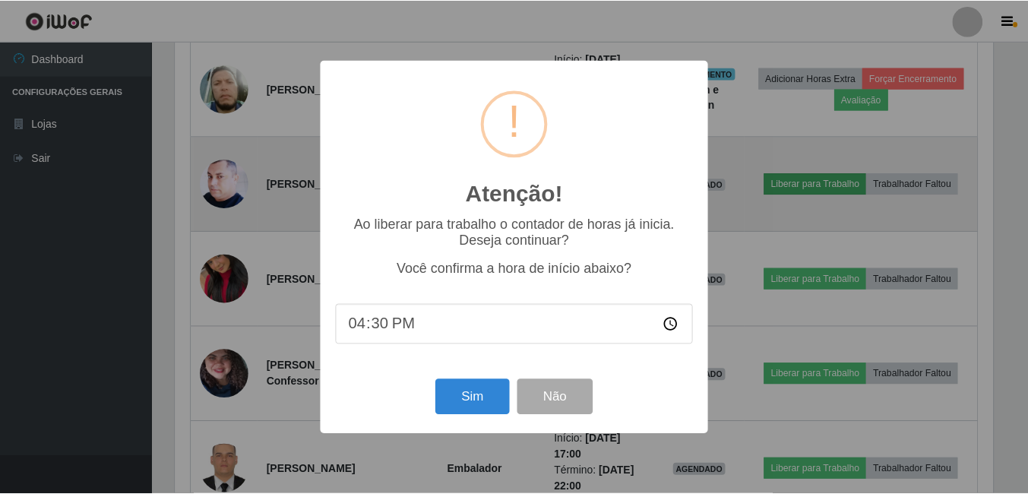
scroll to position [315, 821]
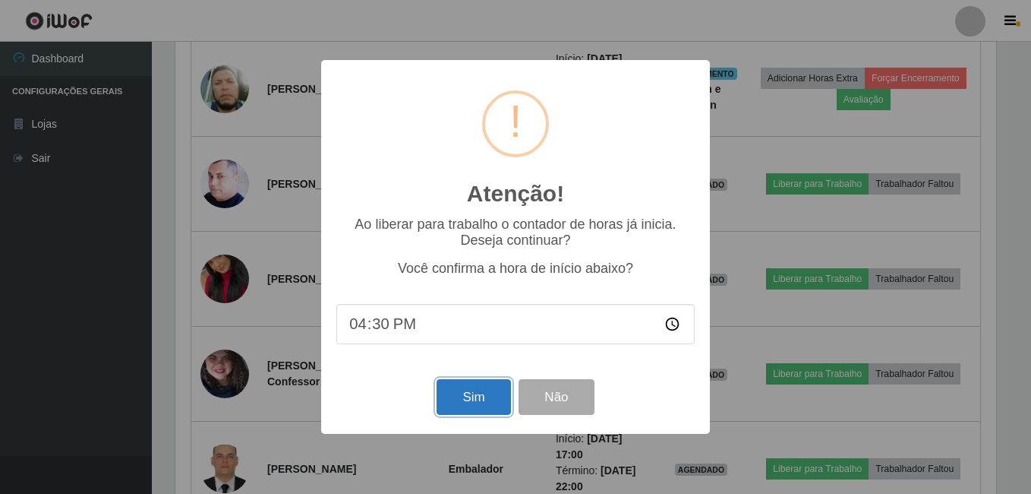
click at [455, 391] on button "Sim" at bounding box center [474, 397] width 74 height 36
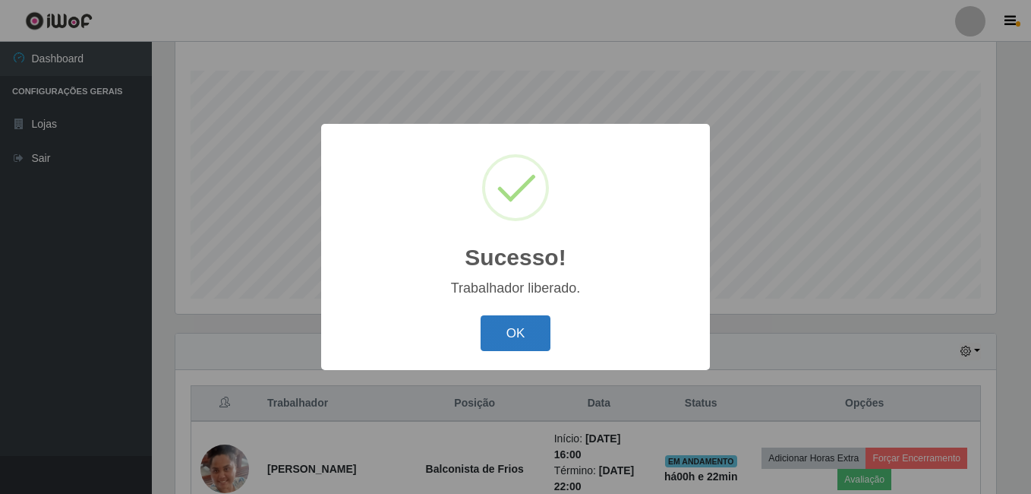
click at [526, 338] on button "OK" at bounding box center [516, 333] width 71 height 36
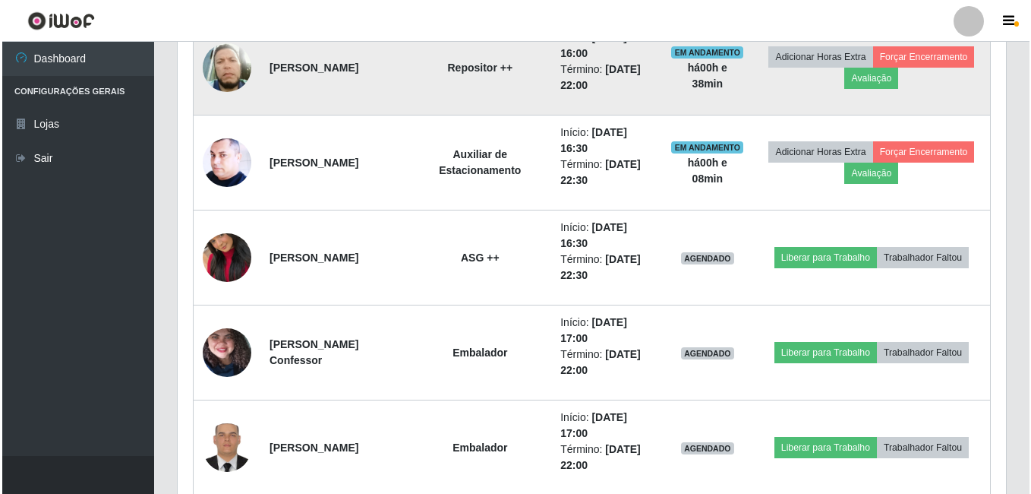
scroll to position [1156, 0]
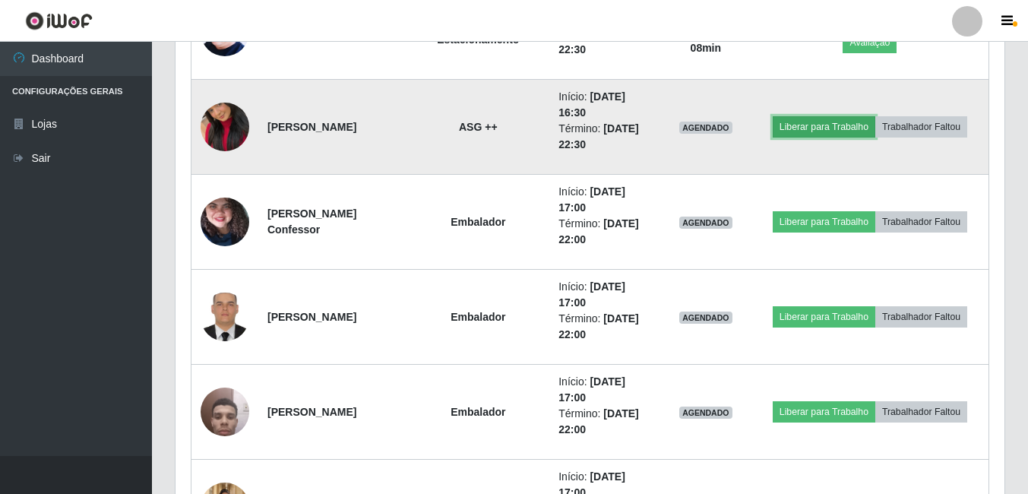
click at [790, 131] on button "Liberar para Trabalho" at bounding box center [823, 126] width 103 height 21
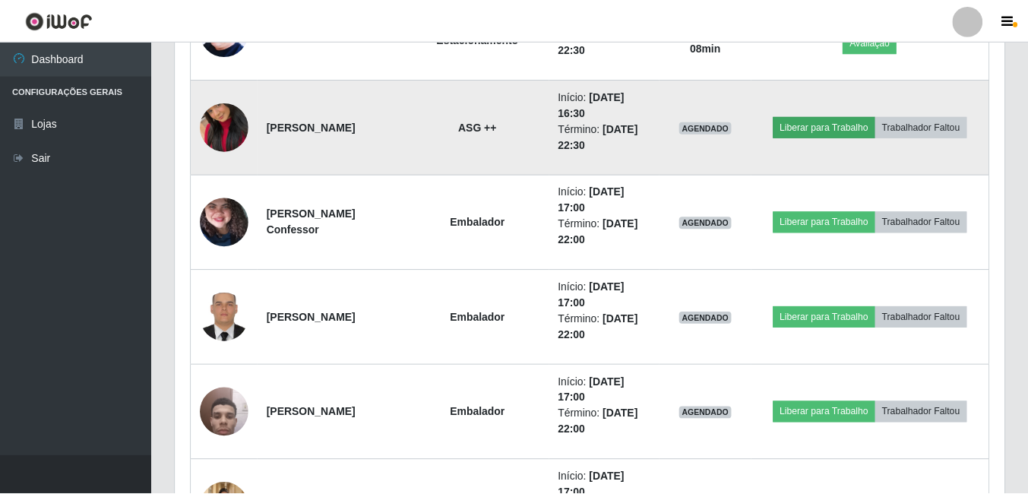
scroll to position [315, 821]
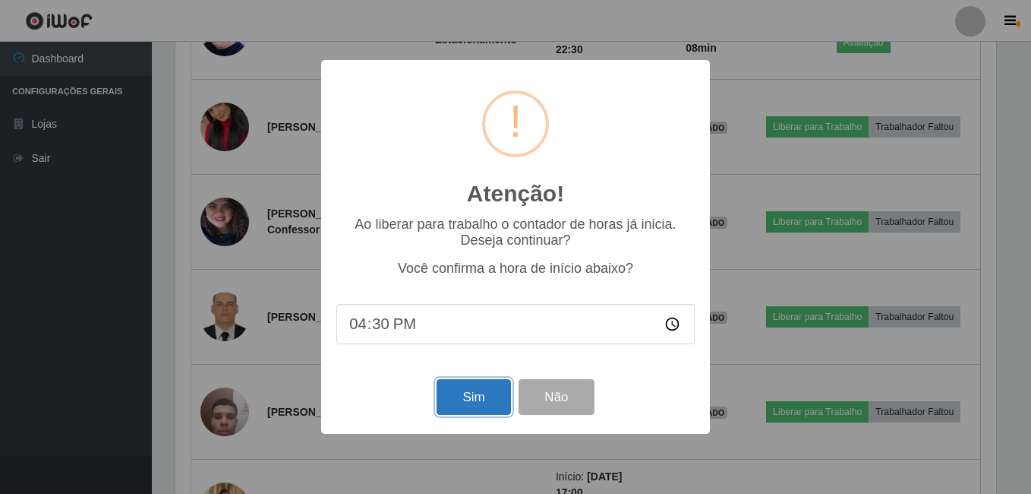
click at [479, 400] on button "Sim" at bounding box center [474, 397] width 74 height 36
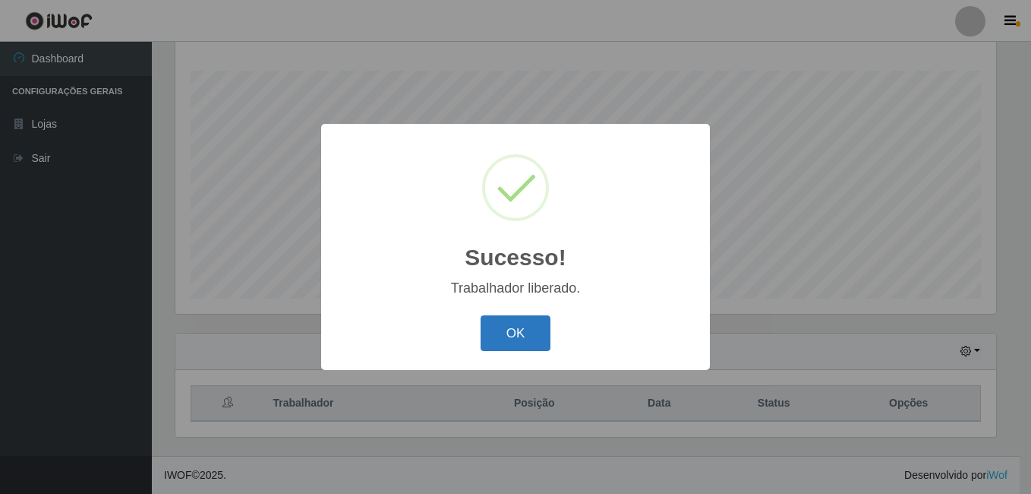
click at [540, 321] on button "OK" at bounding box center [516, 333] width 71 height 36
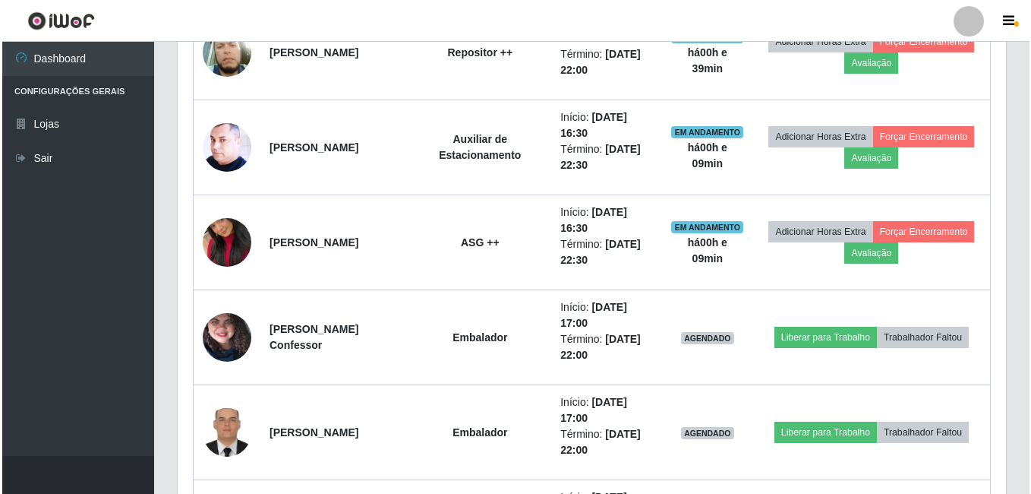
scroll to position [1080, 0]
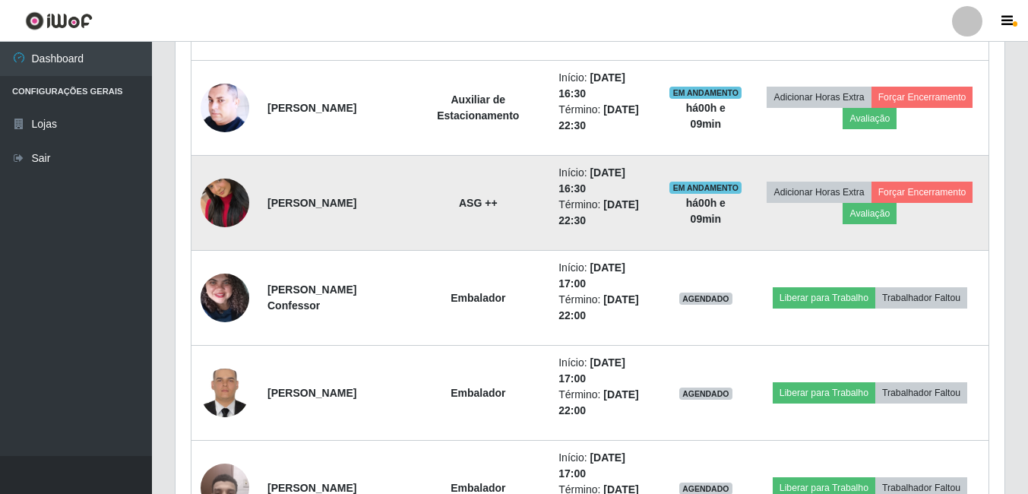
click at [244, 201] on img at bounding box center [225, 202] width 49 height 87
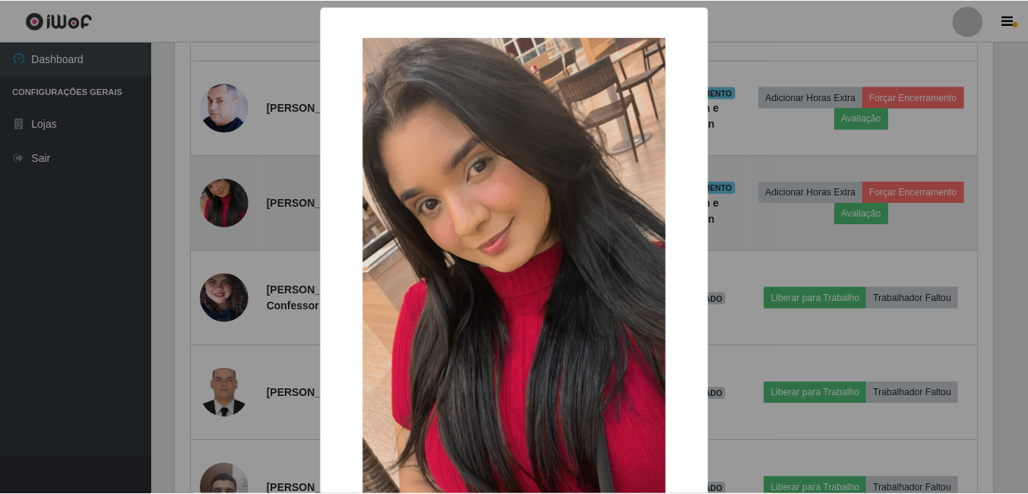
scroll to position [315, 821]
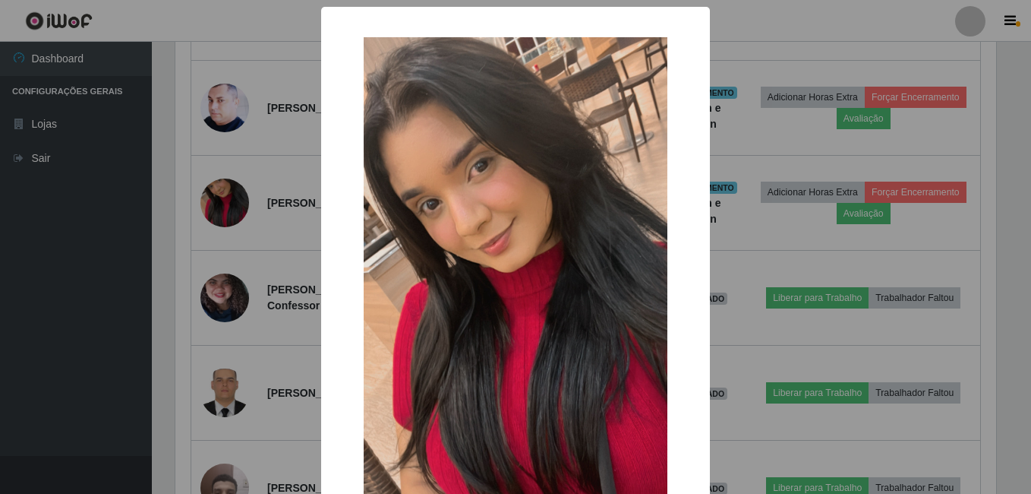
click at [223, 220] on div "× OK Cancel" at bounding box center [515, 247] width 1031 height 494
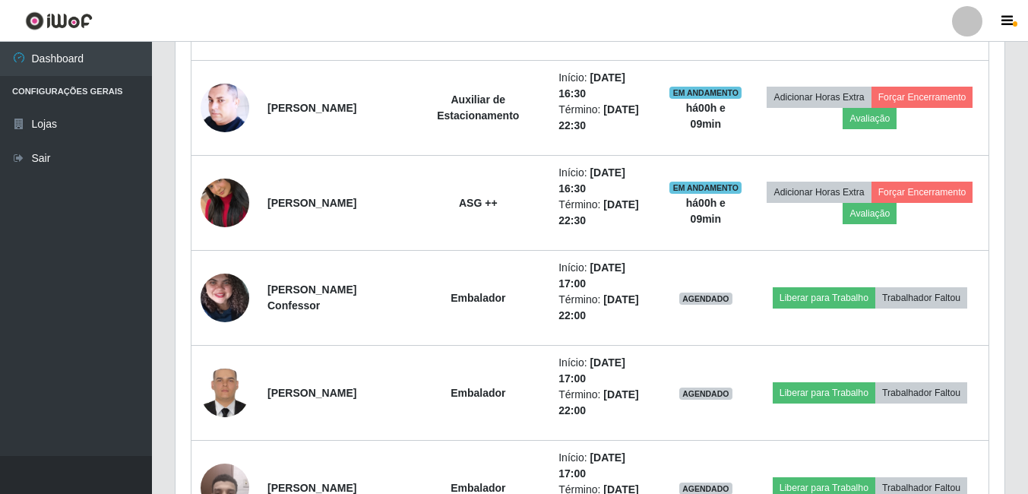
scroll to position [315, 829]
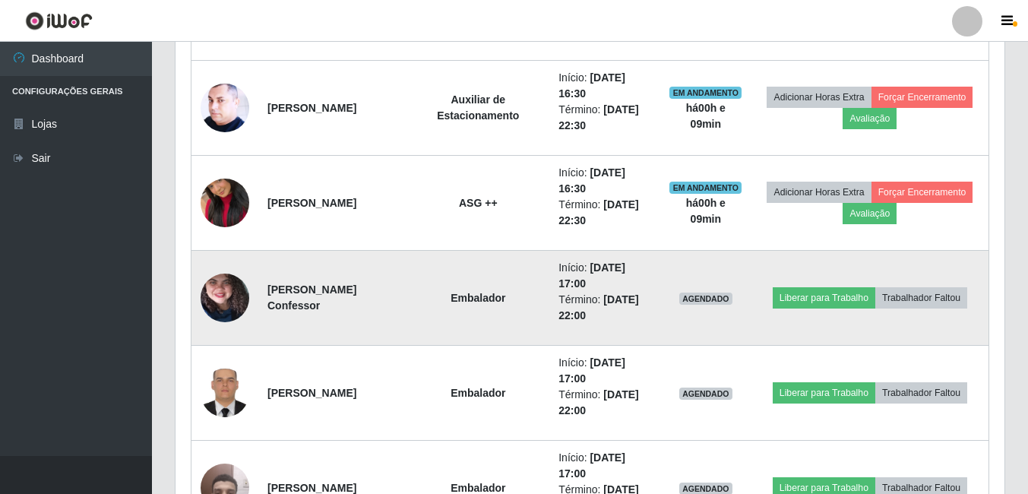
click at [239, 295] on img at bounding box center [225, 298] width 49 height 108
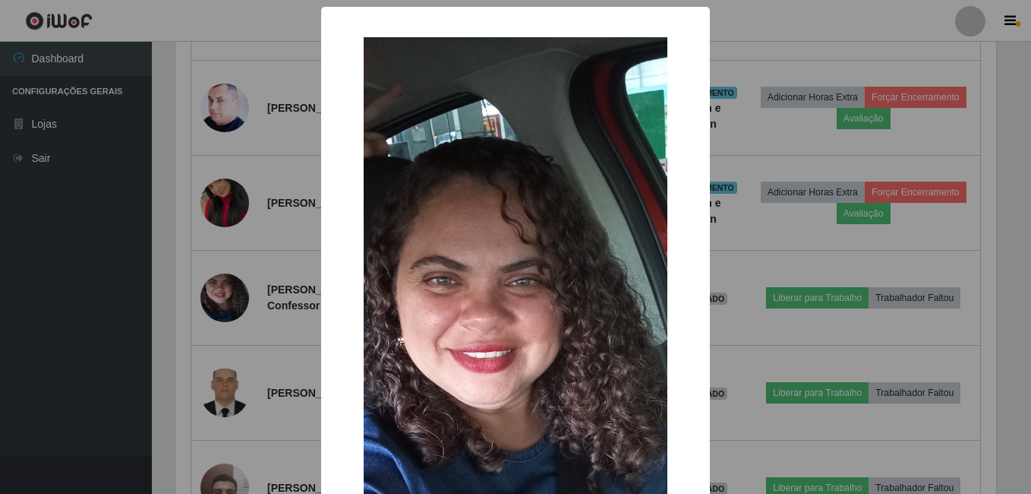
click at [227, 308] on div "× OK Cancel" at bounding box center [515, 247] width 1031 height 494
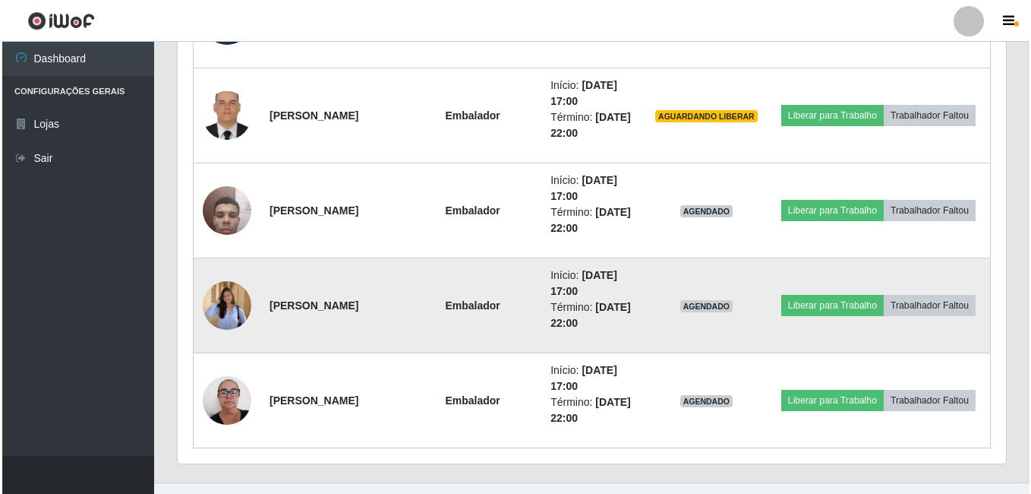
scroll to position [1384, 0]
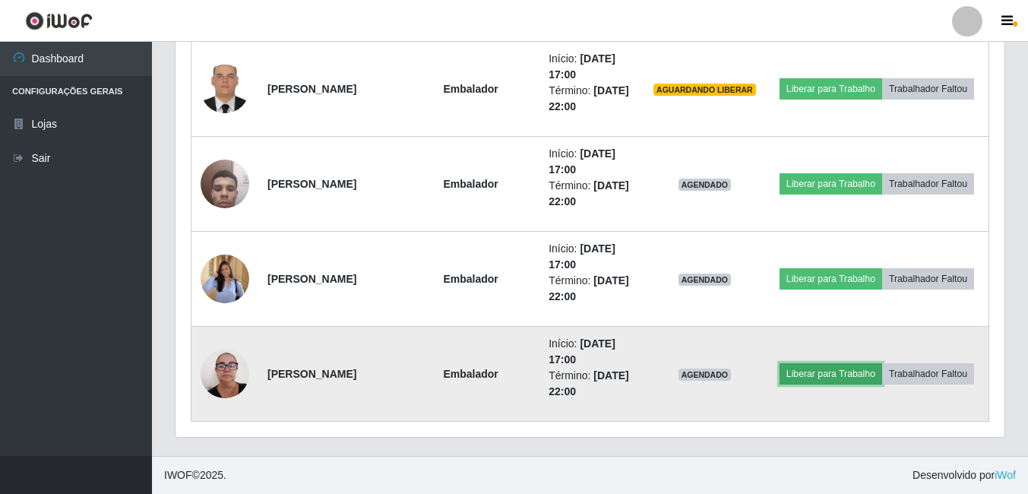
click at [829, 375] on button "Liberar para Trabalho" at bounding box center [830, 373] width 103 height 21
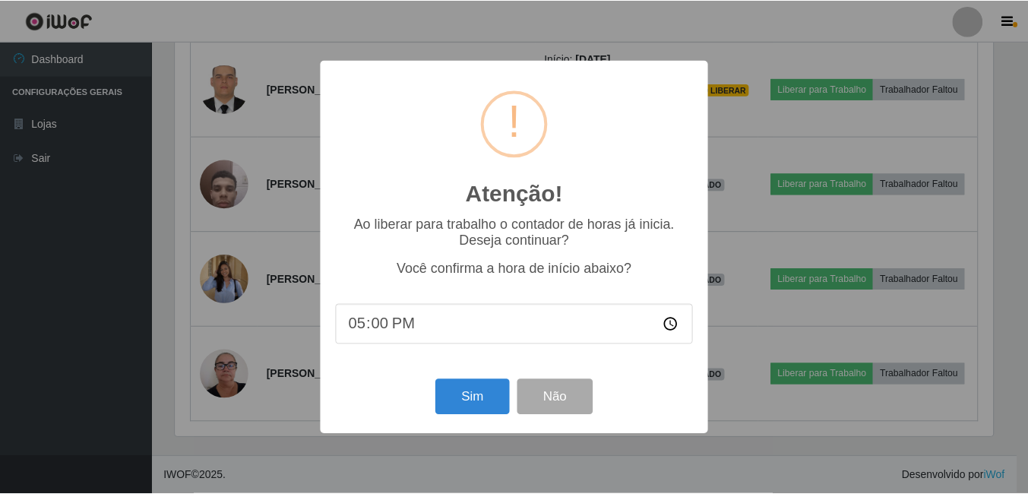
scroll to position [315, 821]
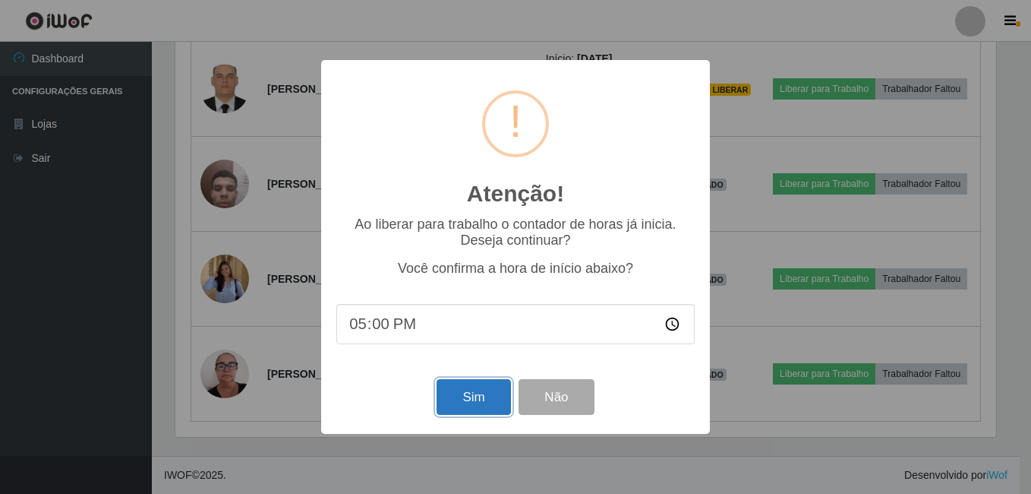
click at [456, 412] on button "Sim" at bounding box center [474, 397] width 74 height 36
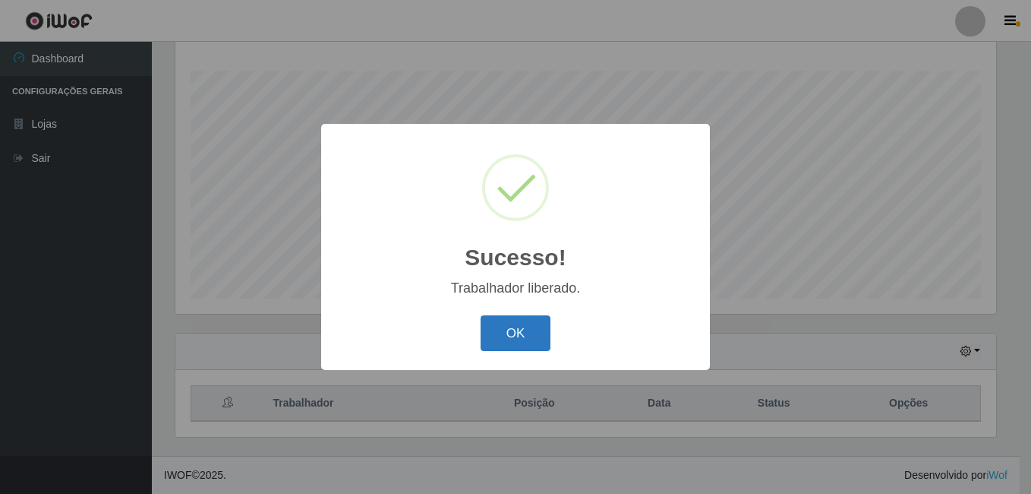
click at [500, 327] on button "OK" at bounding box center [516, 333] width 71 height 36
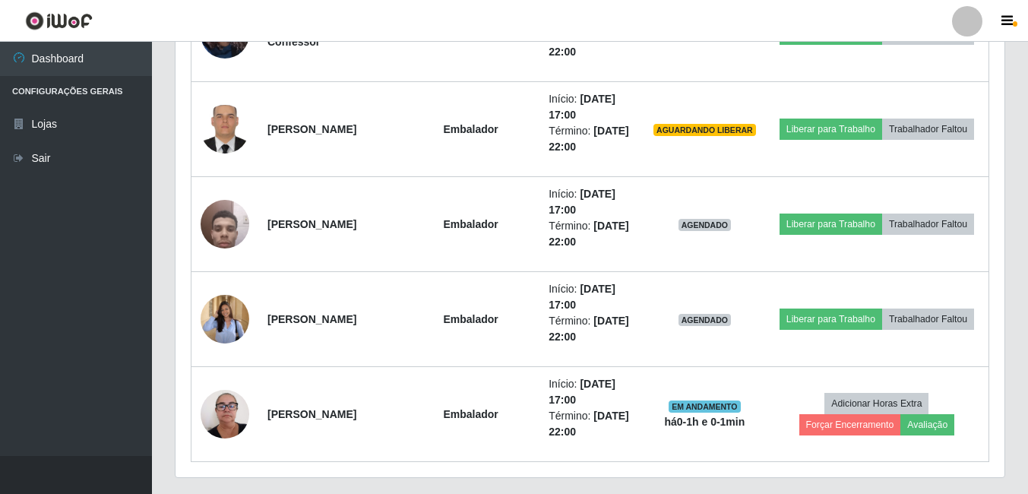
scroll to position [1384, 0]
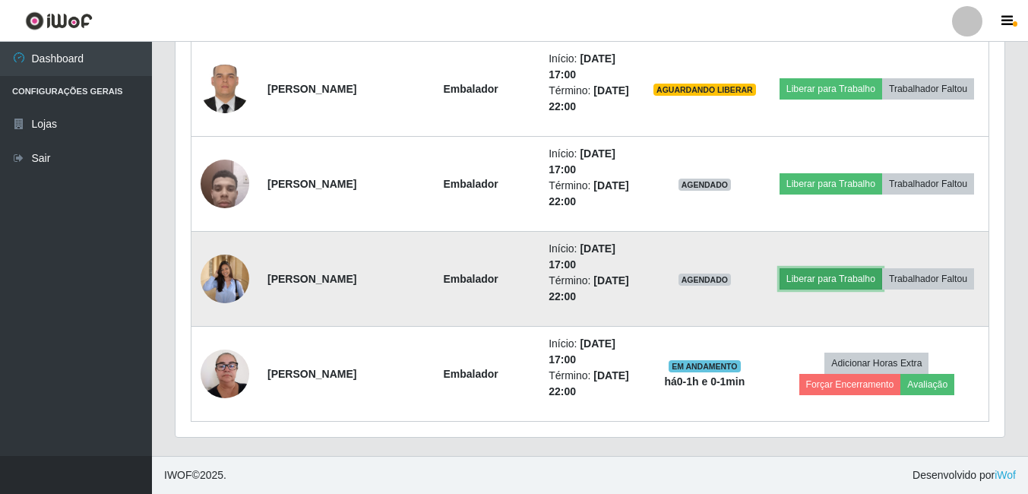
click at [857, 280] on button "Liberar para Trabalho" at bounding box center [830, 278] width 103 height 21
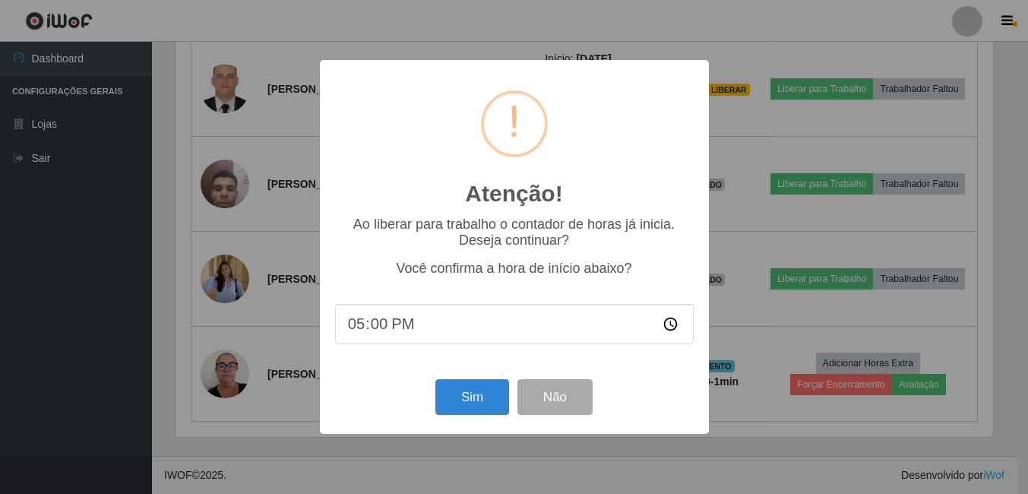
scroll to position [315, 821]
click at [472, 401] on button "Sim" at bounding box center [474, 397] width 74 height 36
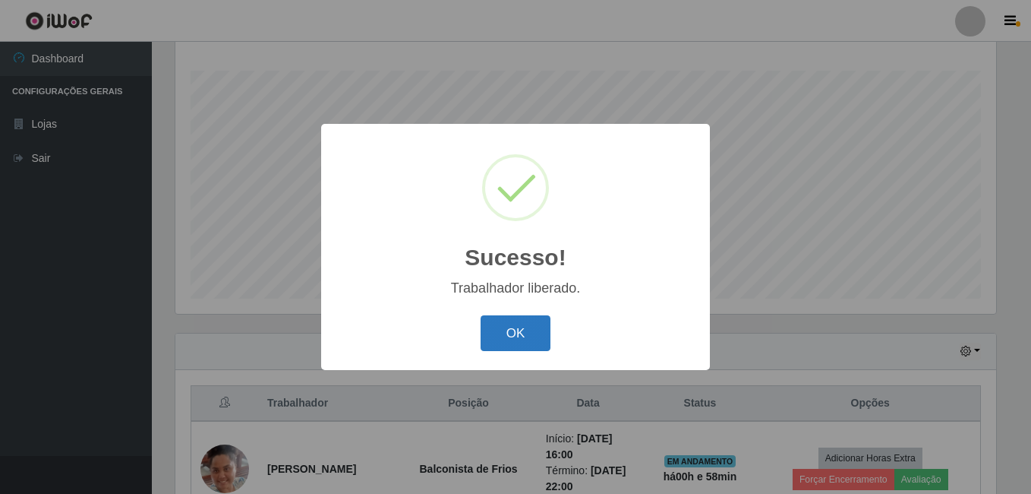
click at [496, 329] on button "OK" at bounding box center [516, 333] width 71 height 36
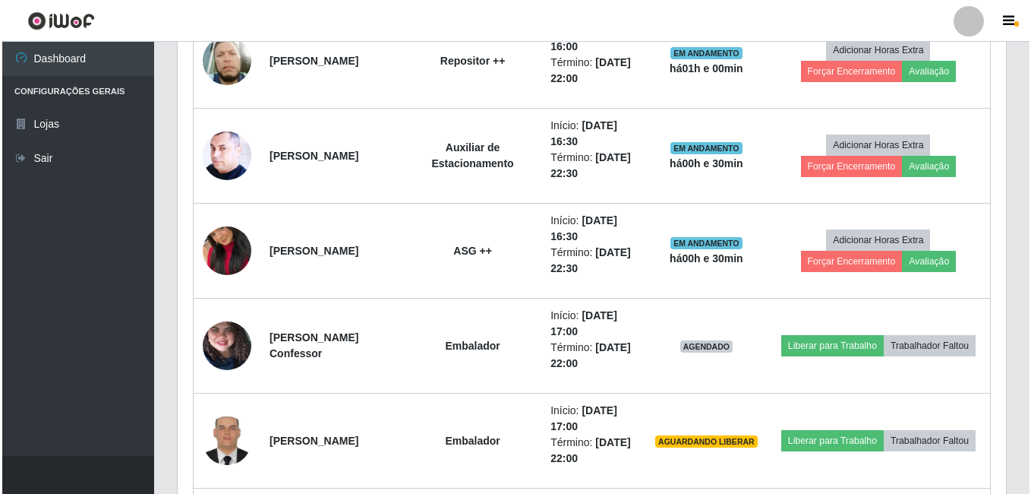
scroll to position [1308, 0]
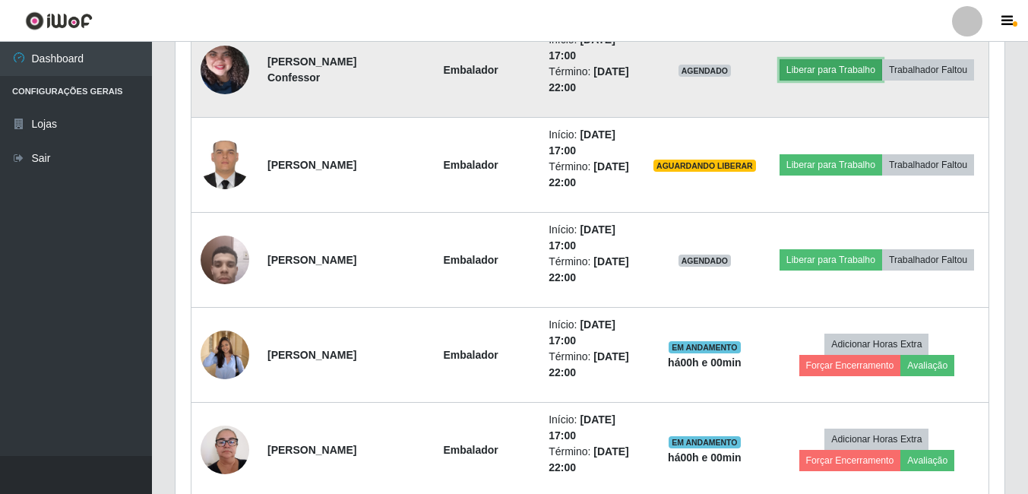
click at [829, 74] on button "Liberar para Trabalho" at bounding box center [830, 69] width 103 height 21
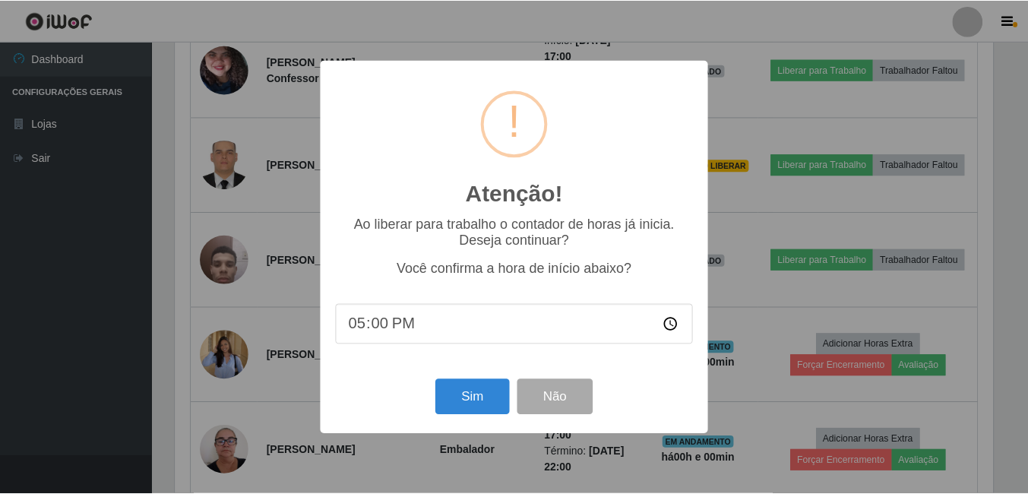
scroll to position [315, 821]
click at [477, 403] on button "Sim" at bounding box center [474, 397] width 74 height 36
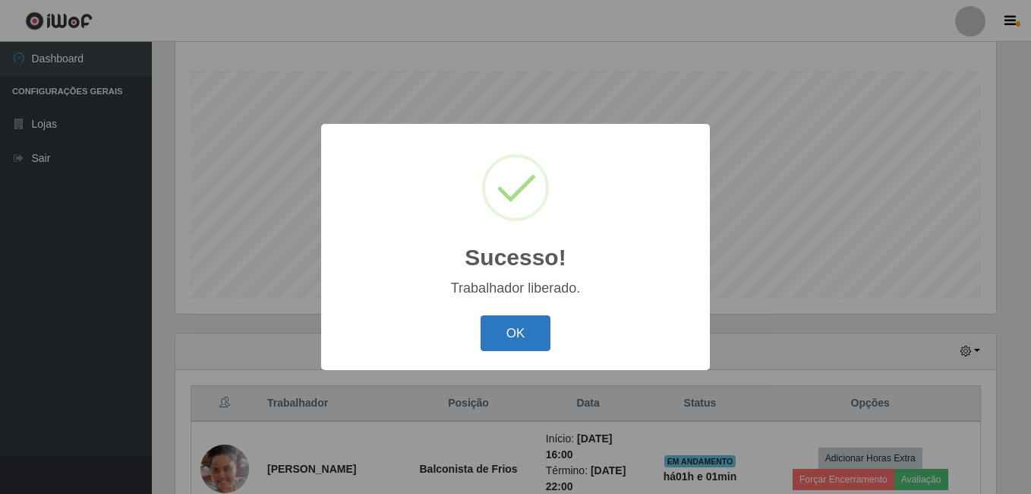
click at [515, 324] on button "OK" at bounding box center [516, 333] width 71 height 36
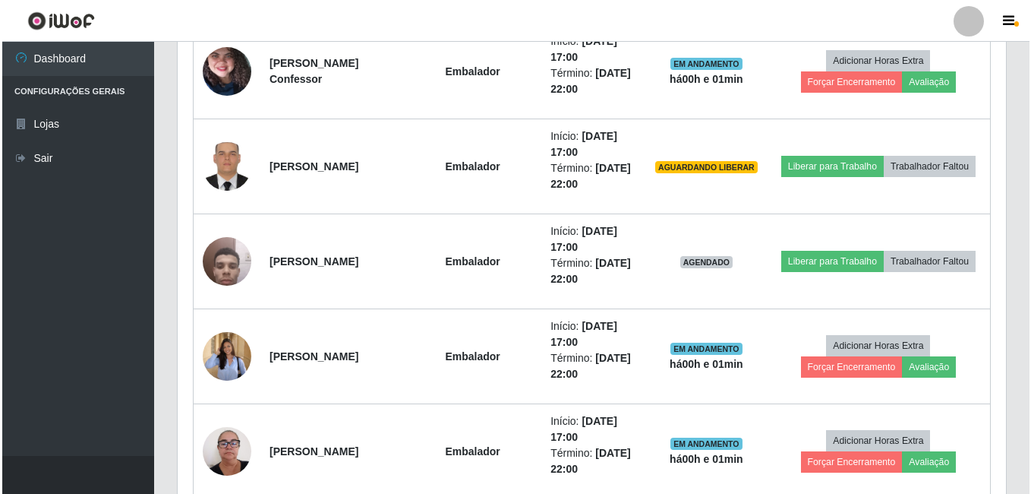
scroll to position [1384, 0]
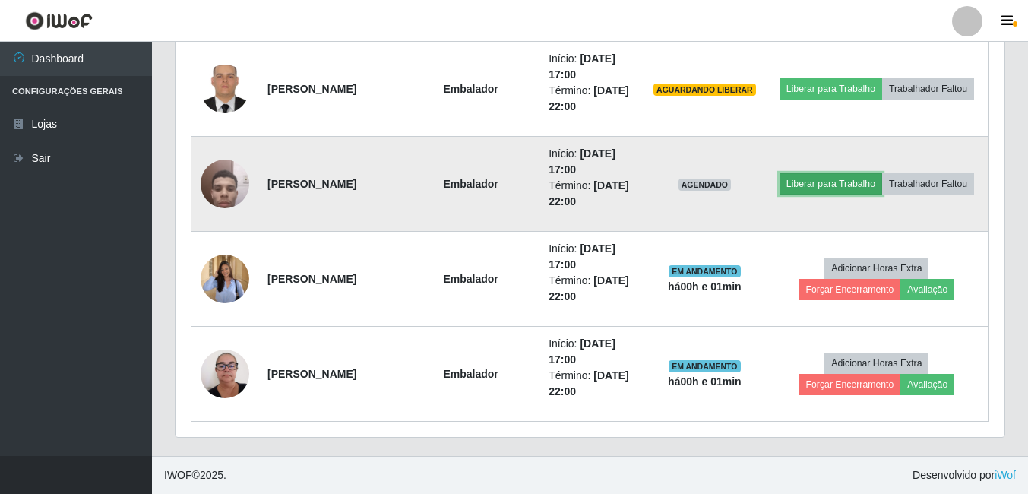
click at [809, 178] on button "Liberar para Trabalho" at bounding box center [830, 183] width 103 height 21
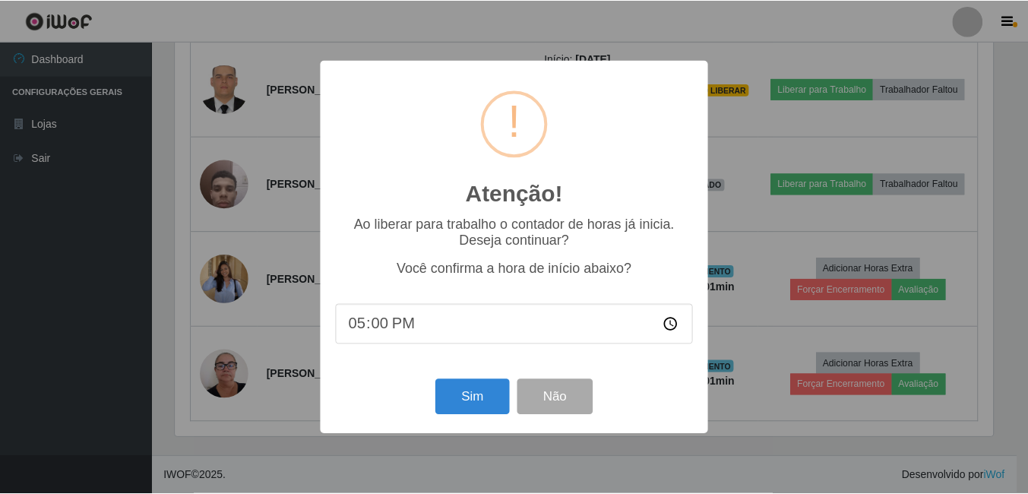
scroll to position [315, 821]
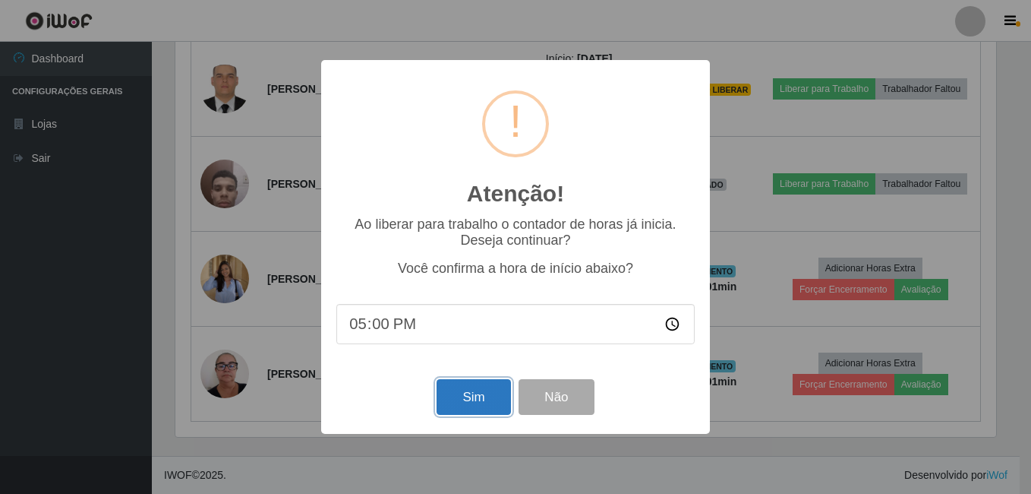
click at [498, 394] on button "Sim" at bounding box center [474, 397] width 74 height 36
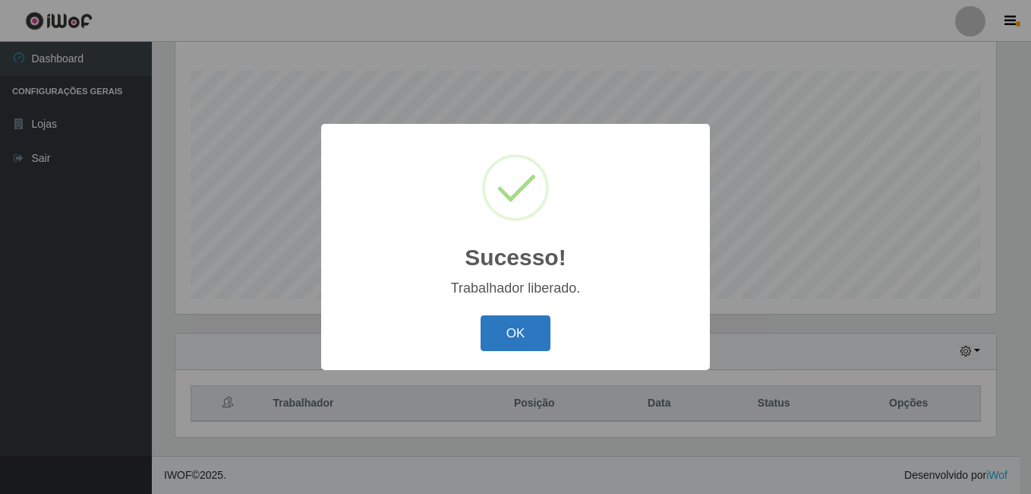
click at [514, 333] on button "OK" at bounding box center [516, 333] width 71 height 36
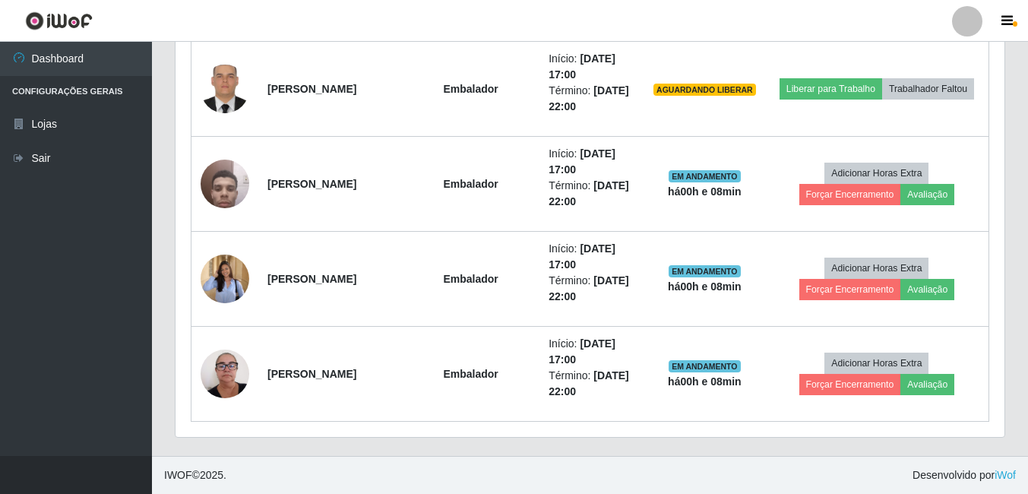
scroll to position [1308, 0]
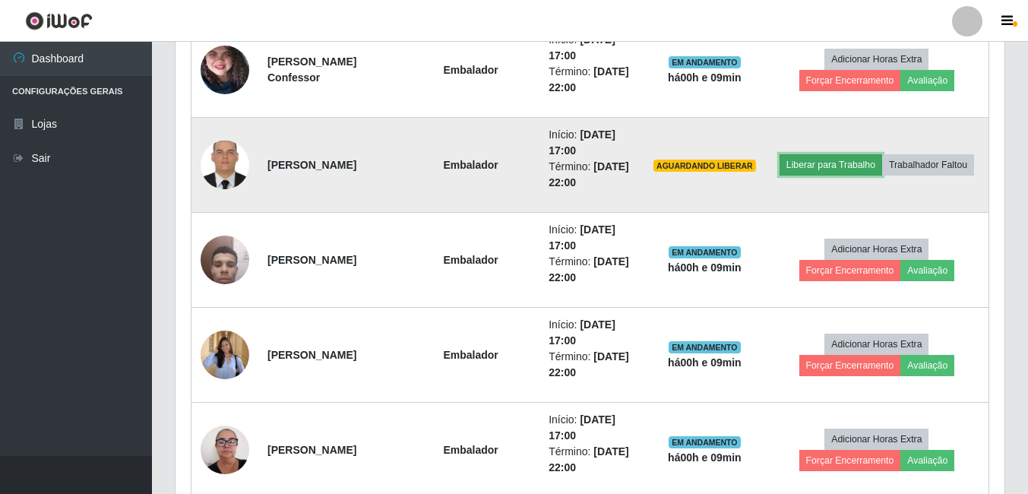
click at [839, 156] on button "Liberar para Trabalho" at bounding box center [830, 164] width 103 height 21
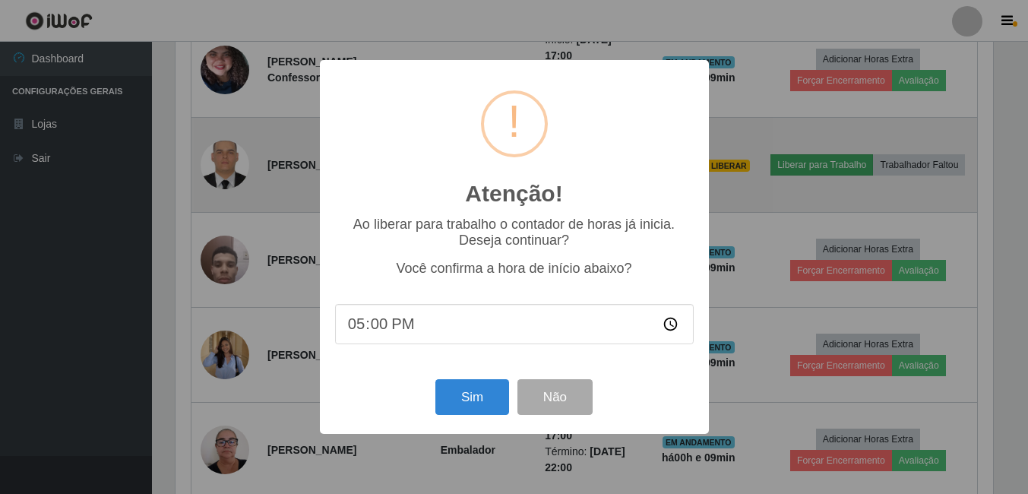
scroll to position [315, 821]
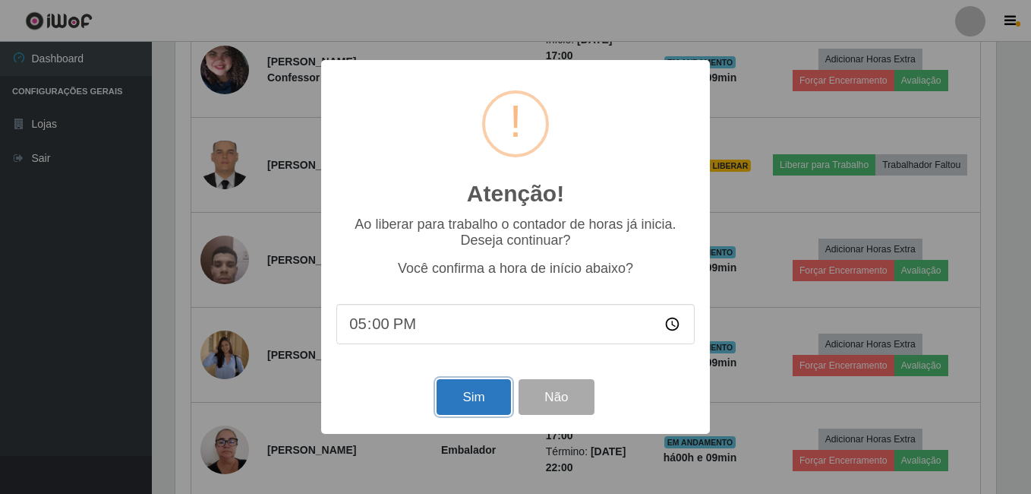
click at [495, 399] on button "Sim" at bounding box center [474, 397] width 74 height 36
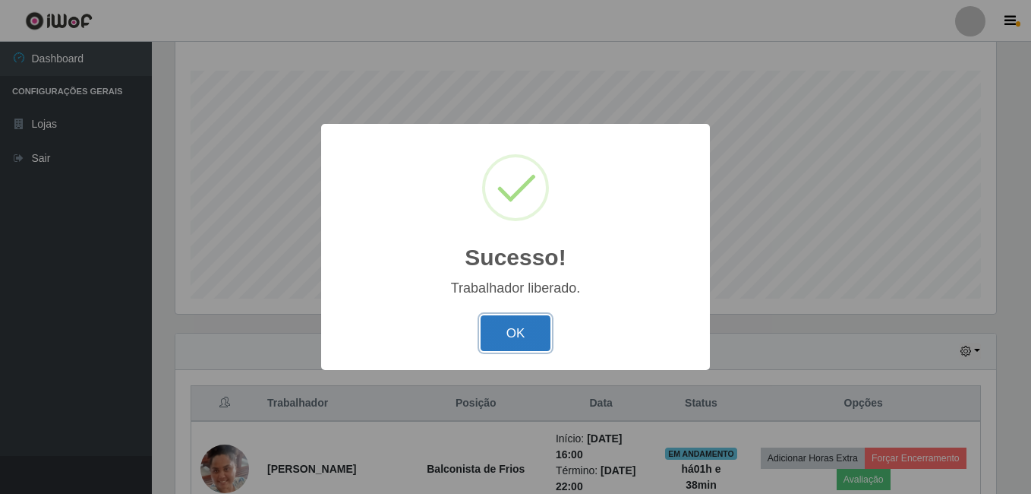
click at [530, 343] on button "OK" at bounding box center [516, 333] width 71 height 36
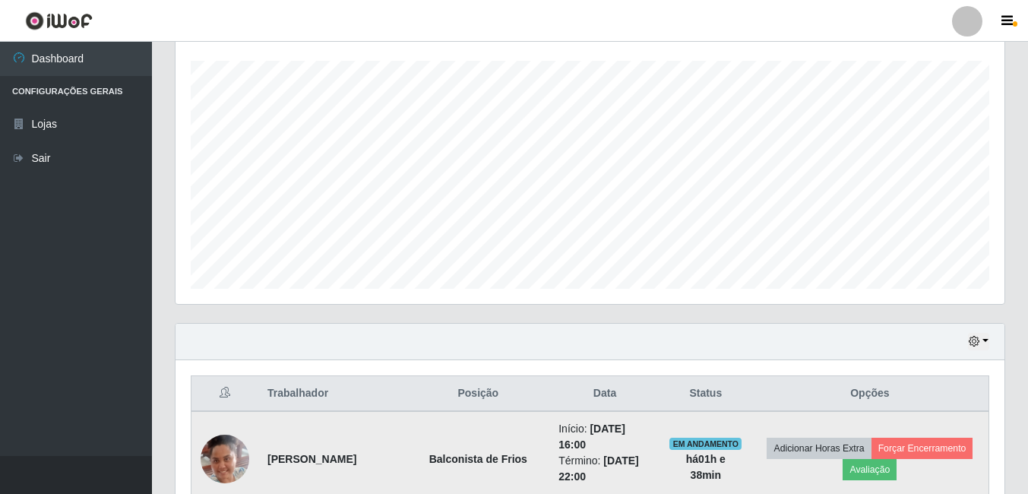
scroll to position [548, 0]
